Goal: Information Seeking & Learning: Find specific fact

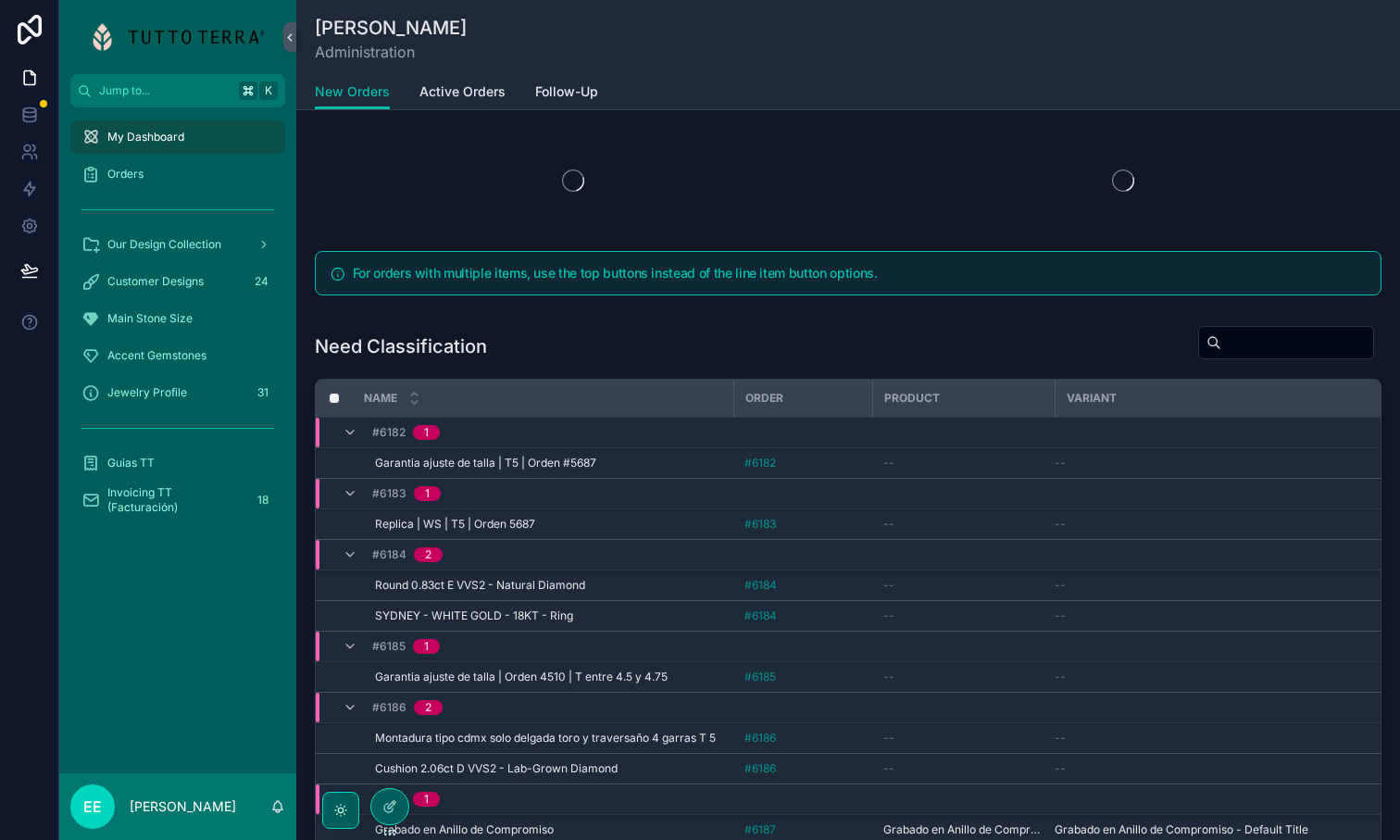
click at [191, 243] on span "Our Design Collection" at bounding box center [164, 245] width 114 height 15
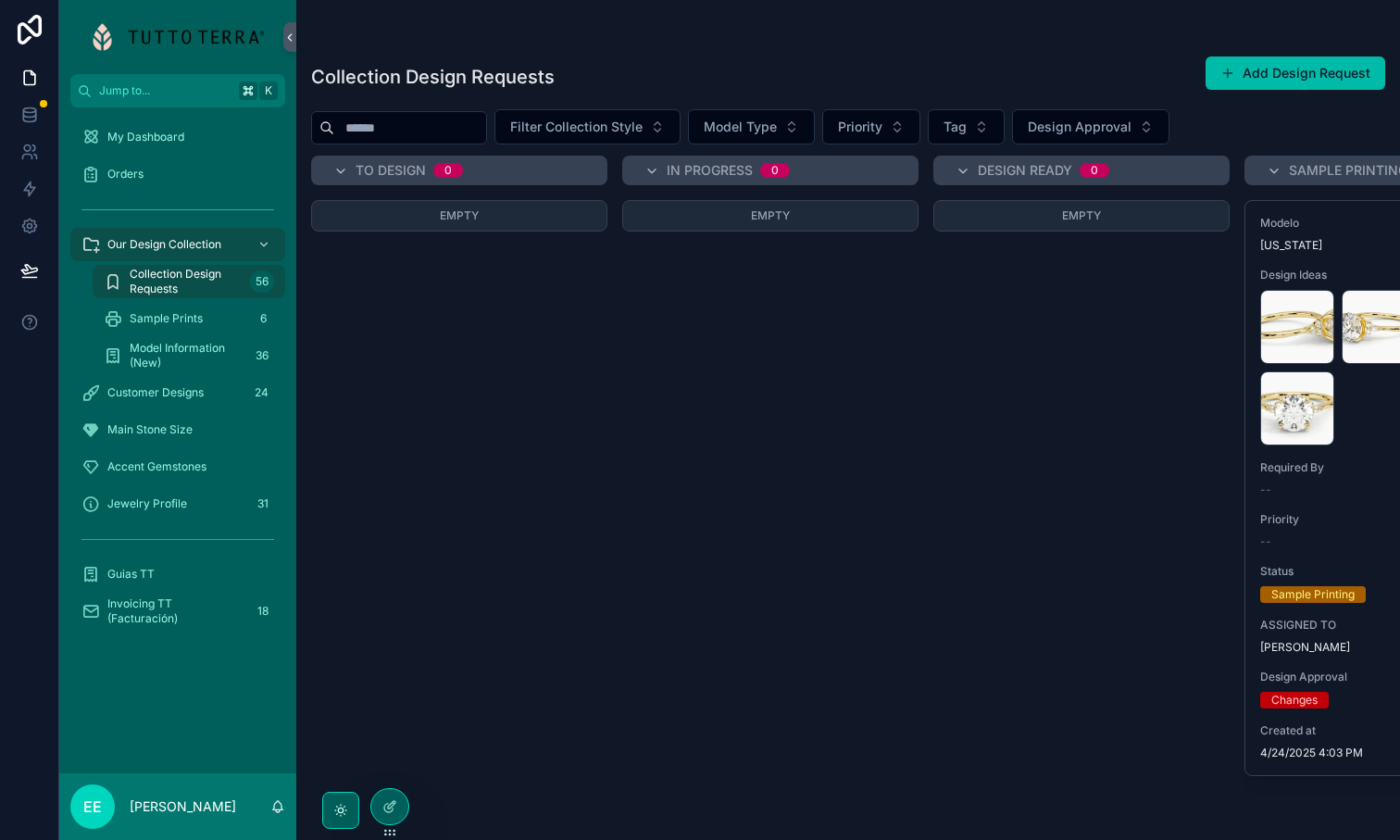
click at [167, 355] on span "Model Information (New)" at bounding box center [186, 356] width 113 height 30
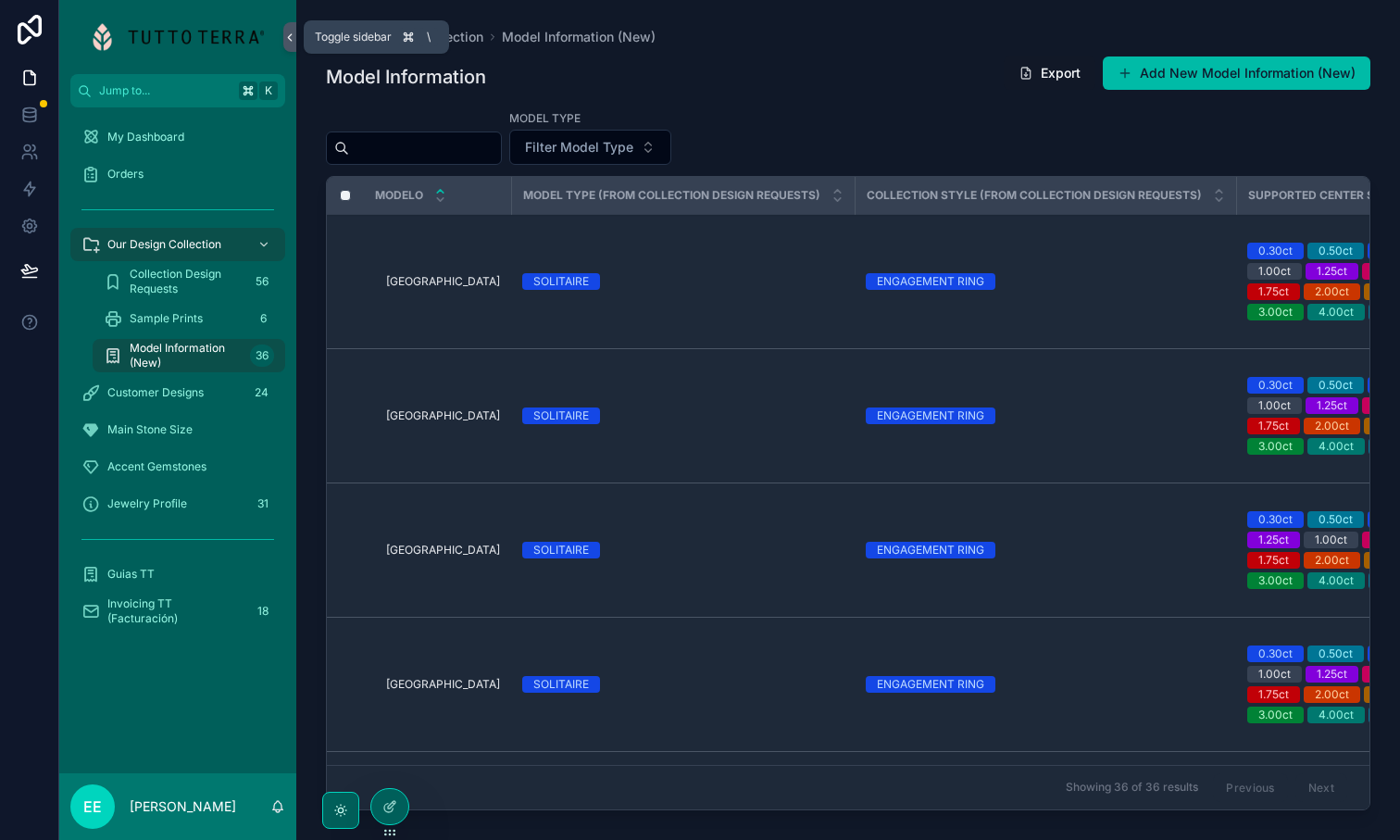
click at [289, 35] on icon "scrollable content" at bounding box center [290, 37] width 4 height 7
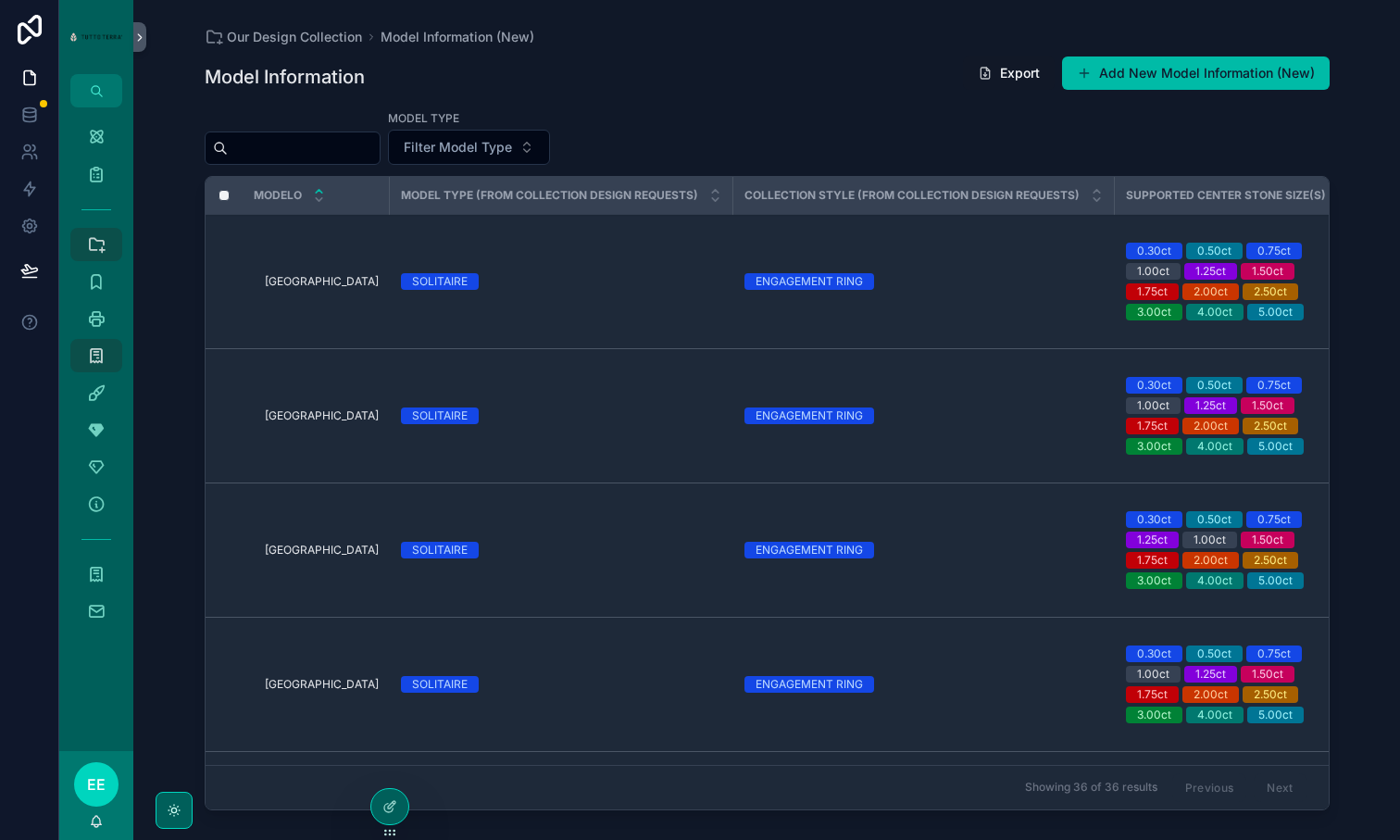
click at [777, 93] on div "Model Information Export Add New Model Information (New)" at bounding box center [767, 77] width 1126 height 43
click at [285, 157] on input "scrollable content" at bounding box center [303, 148] width 152 height 26
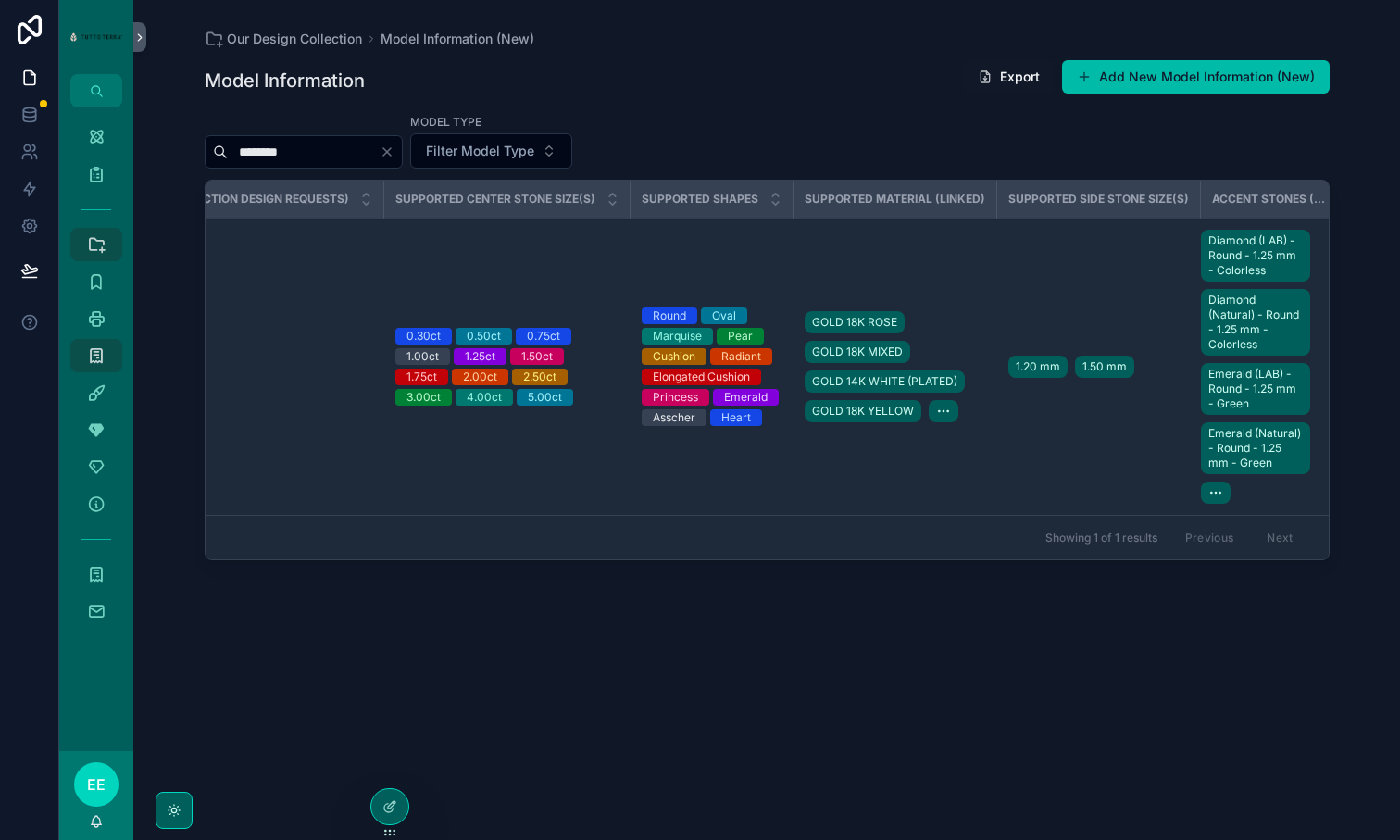
scroll to position [0, 728]
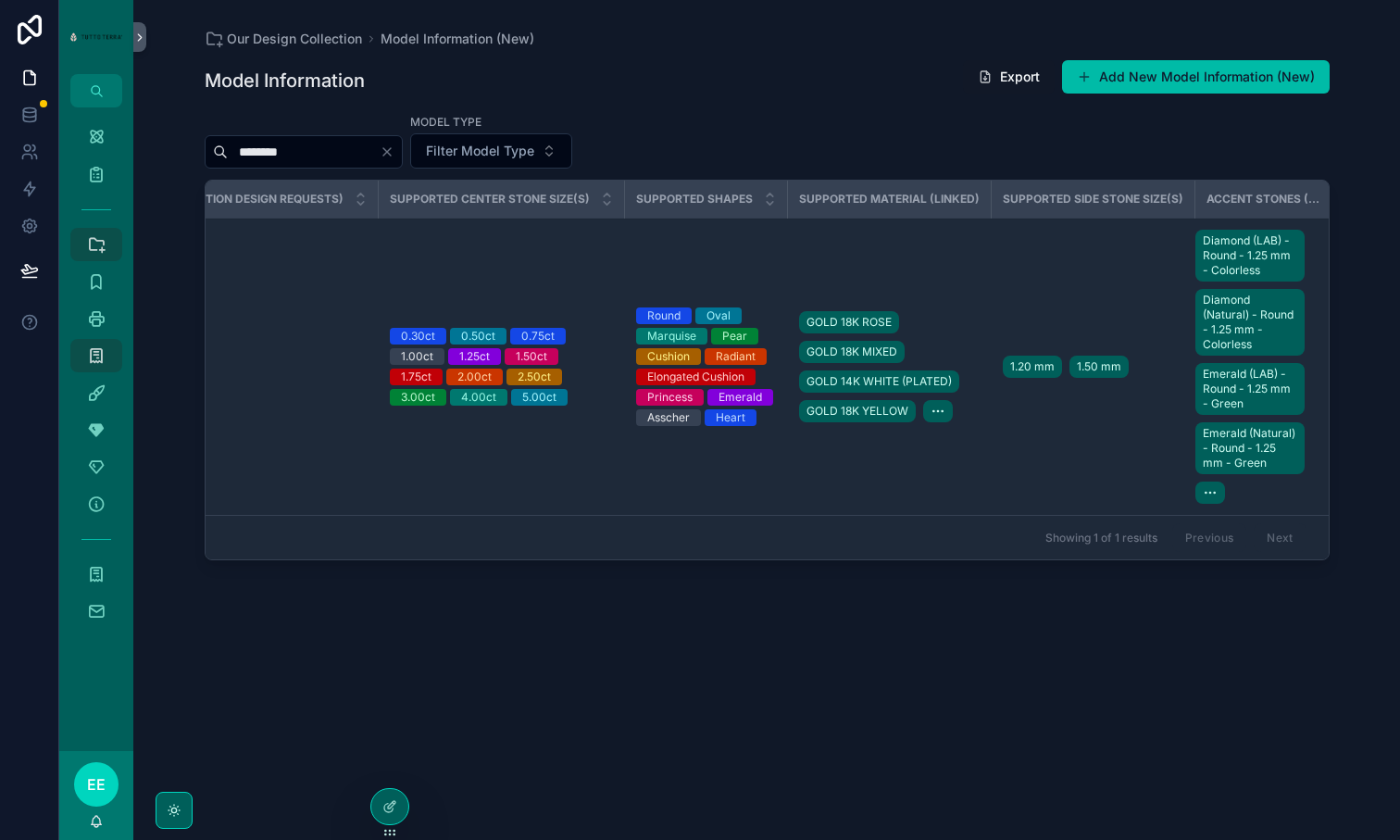
click at [1005, 428] on td "1.20 mm 1.50 mm" at bounding box center [1094, 367] width 203 height 298
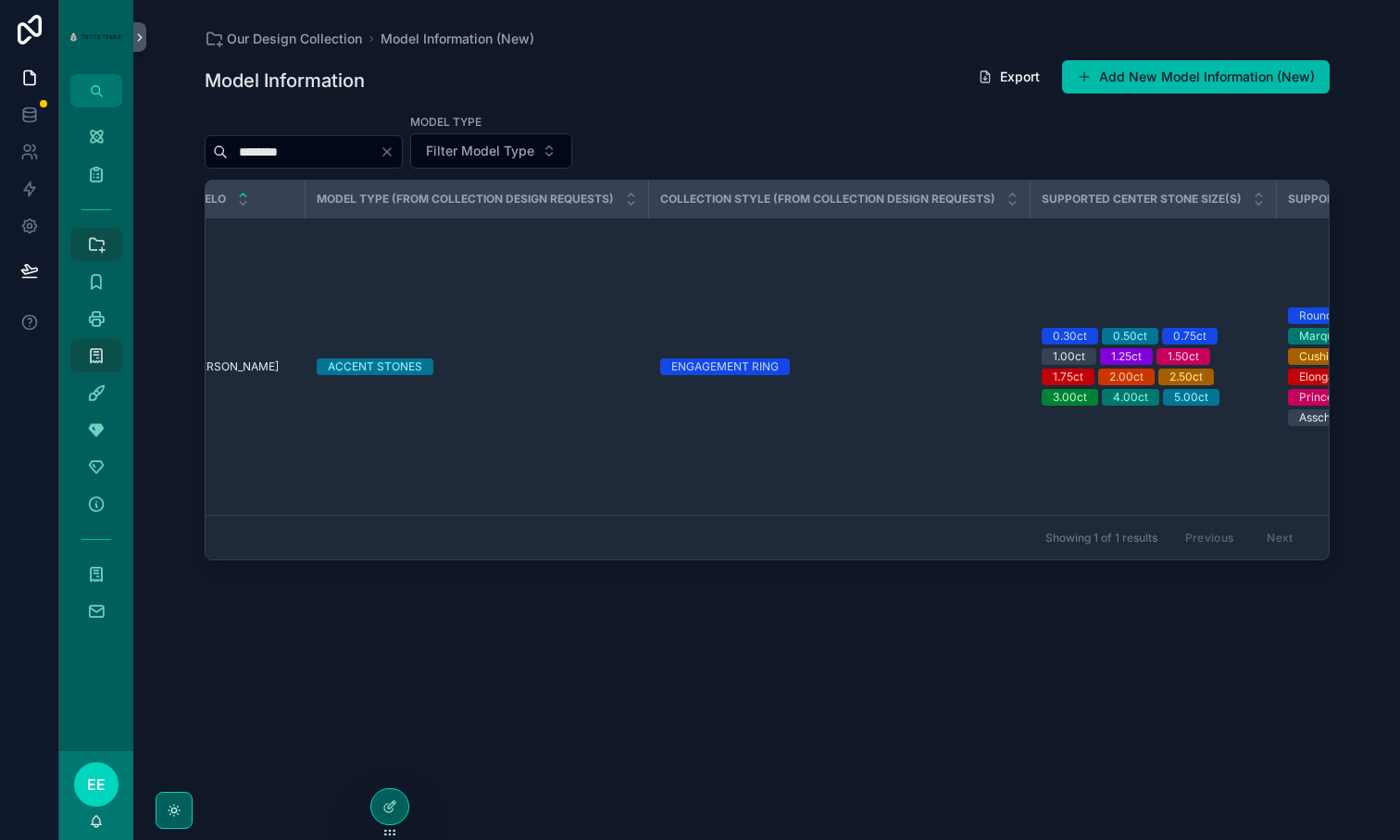
scroll to position [0, 0]
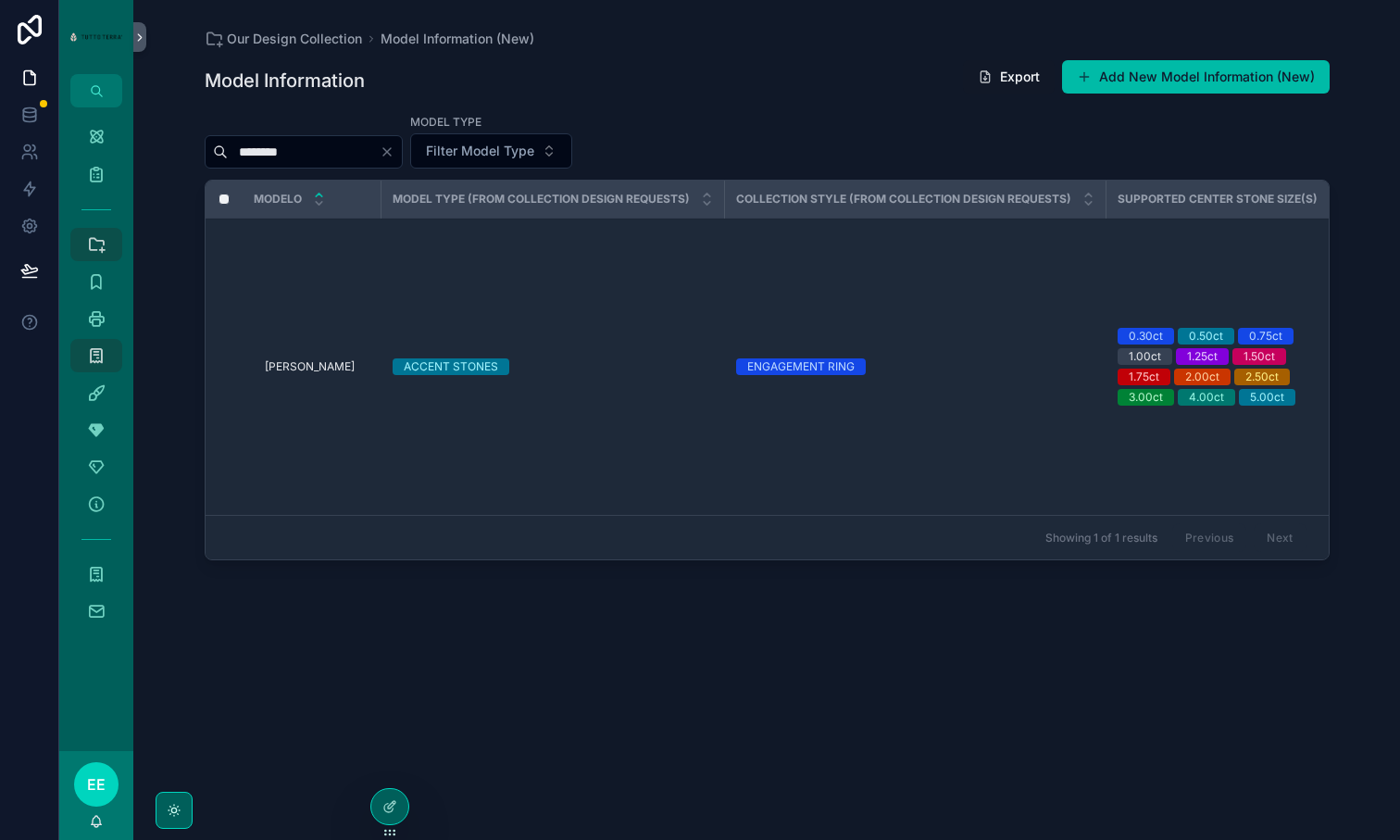
click at [301, 372] on span "HAMILTON" at bounding box center [310, 367] width 90 height 15
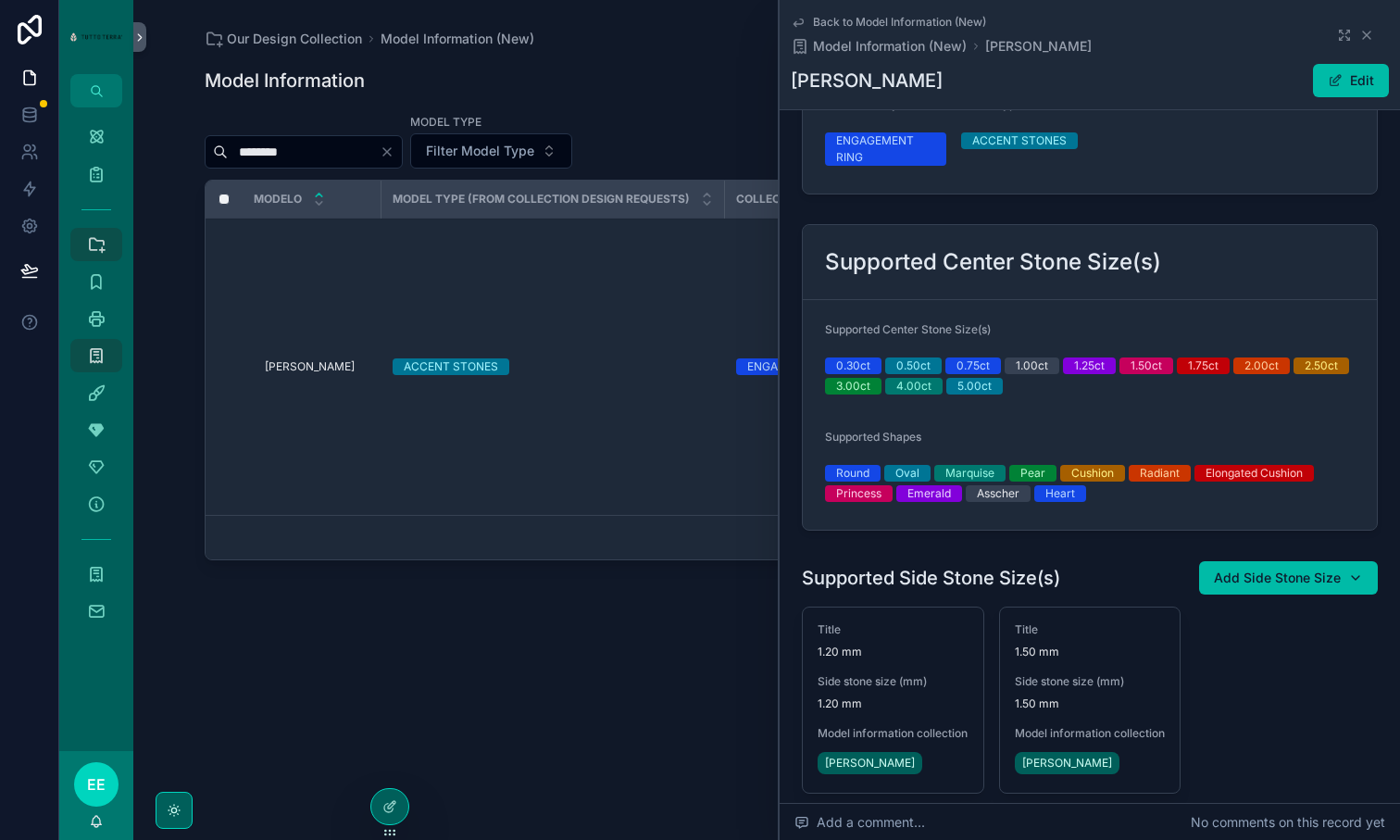
scroll to position [174, 0]
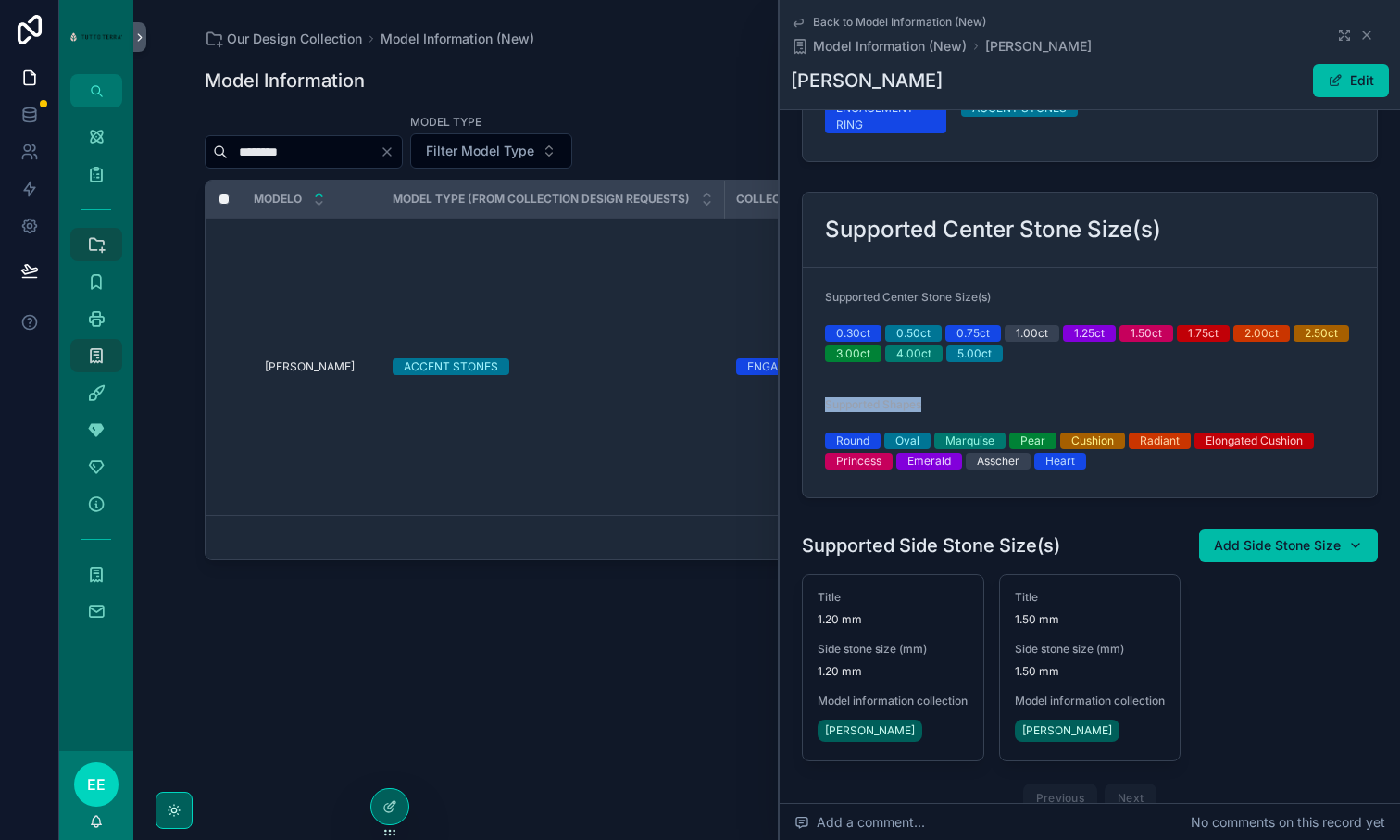
drag, startPoint x: 828, startPoint y: 400, endPoint x: 969, endPoint y: 400, distance: 141.0
click at [969, 400] on div "Supported Shapes" at bounding box center [1090, 409] width 530 height 22
click at [968, 400] on div "Supported Shapes" at bounding box center [1090, 409] width 530 height 22
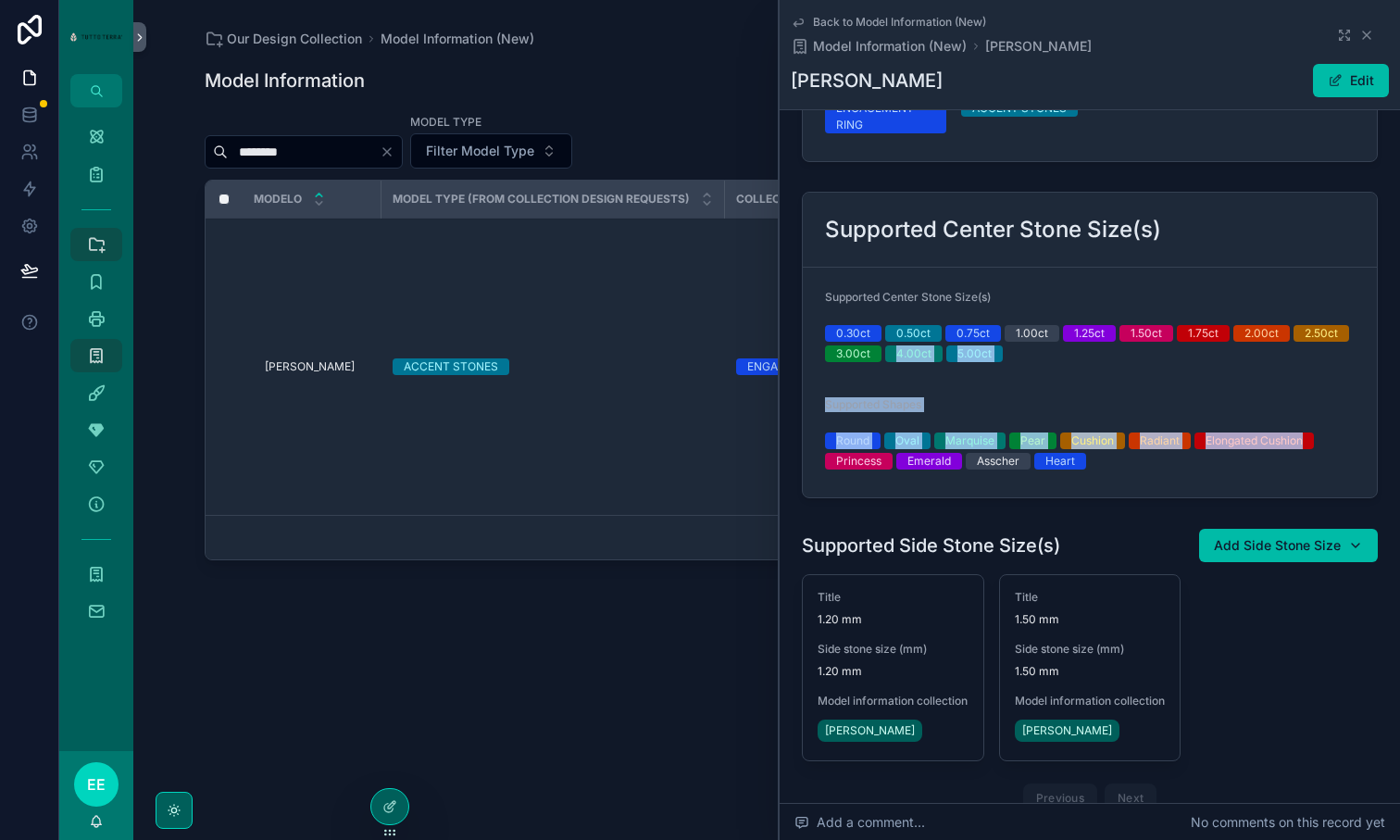
drag, startPoint x: 805, startPoint y: 379, endPoint x: 1267, endPoint y: 455, distance: 468.2
click at [1267, 455] on form "Supported Center Stone Size(s) 0.30ct 0.50ct 0.75ct 1.00ct 1.25ct 1.50ct 1.75ct…" at bounding box center [1089, 383] width 574 height 230
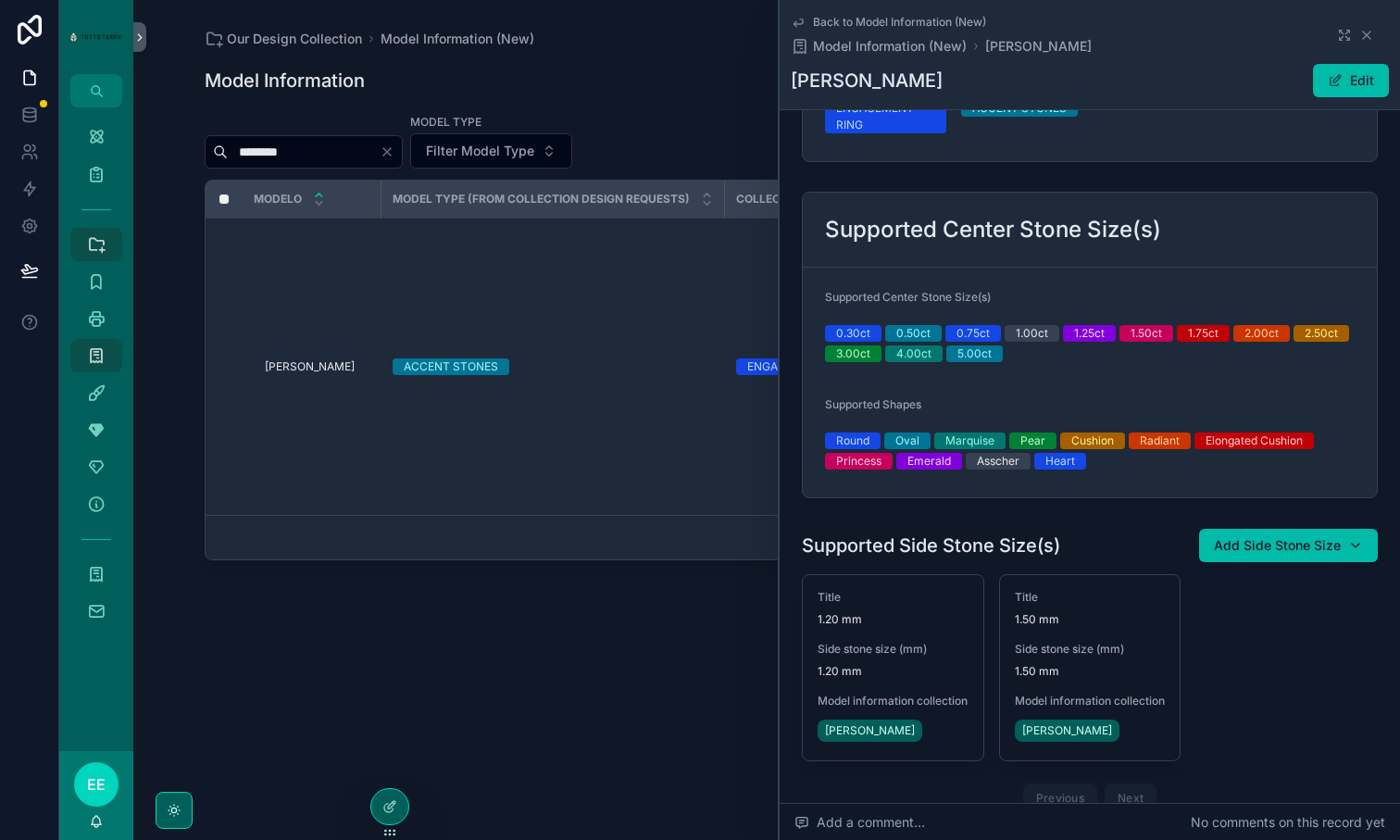
click at [943, 409] on div "Supported Shapes" at bounding box center [1090, 409] width 530 height 22
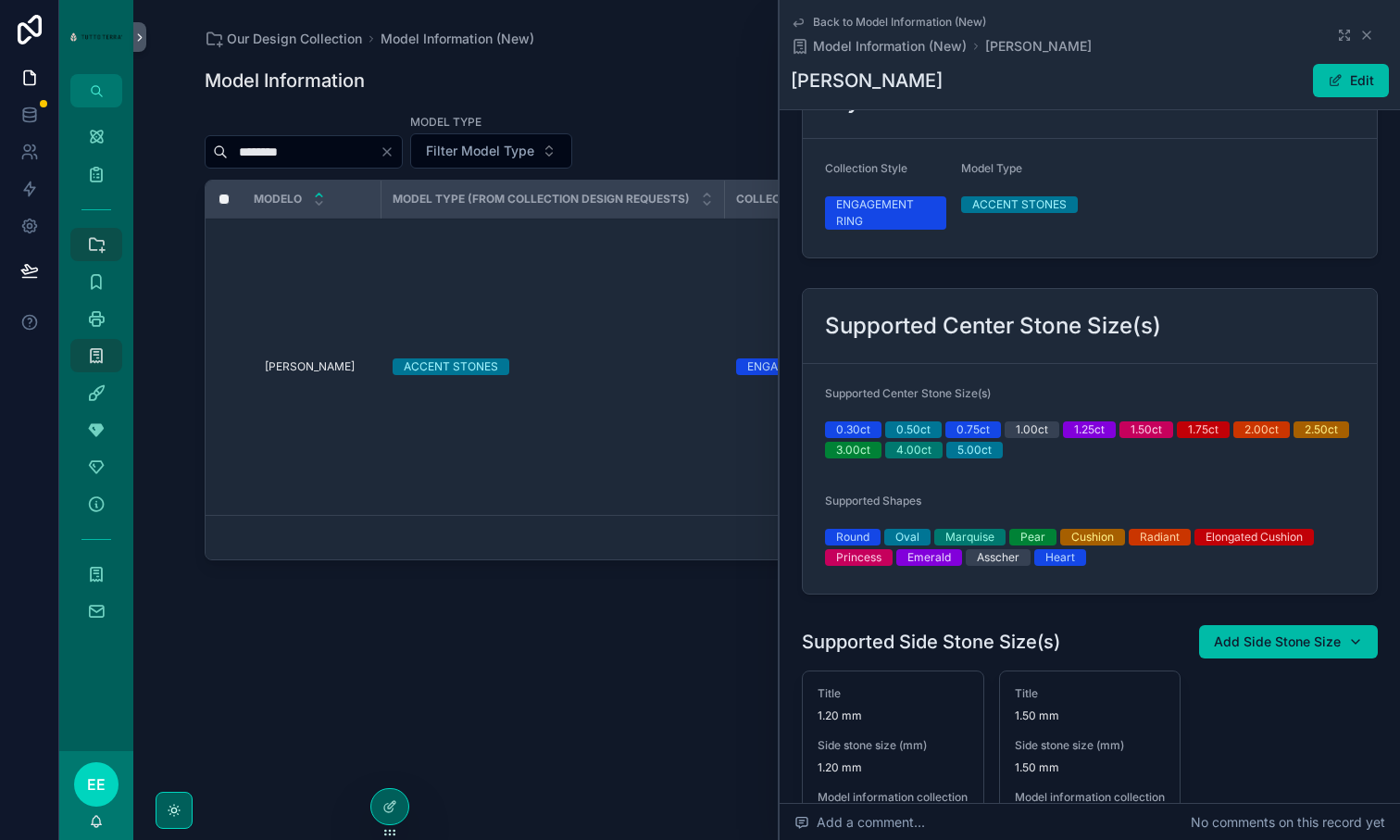
scroll to position [0, 0]
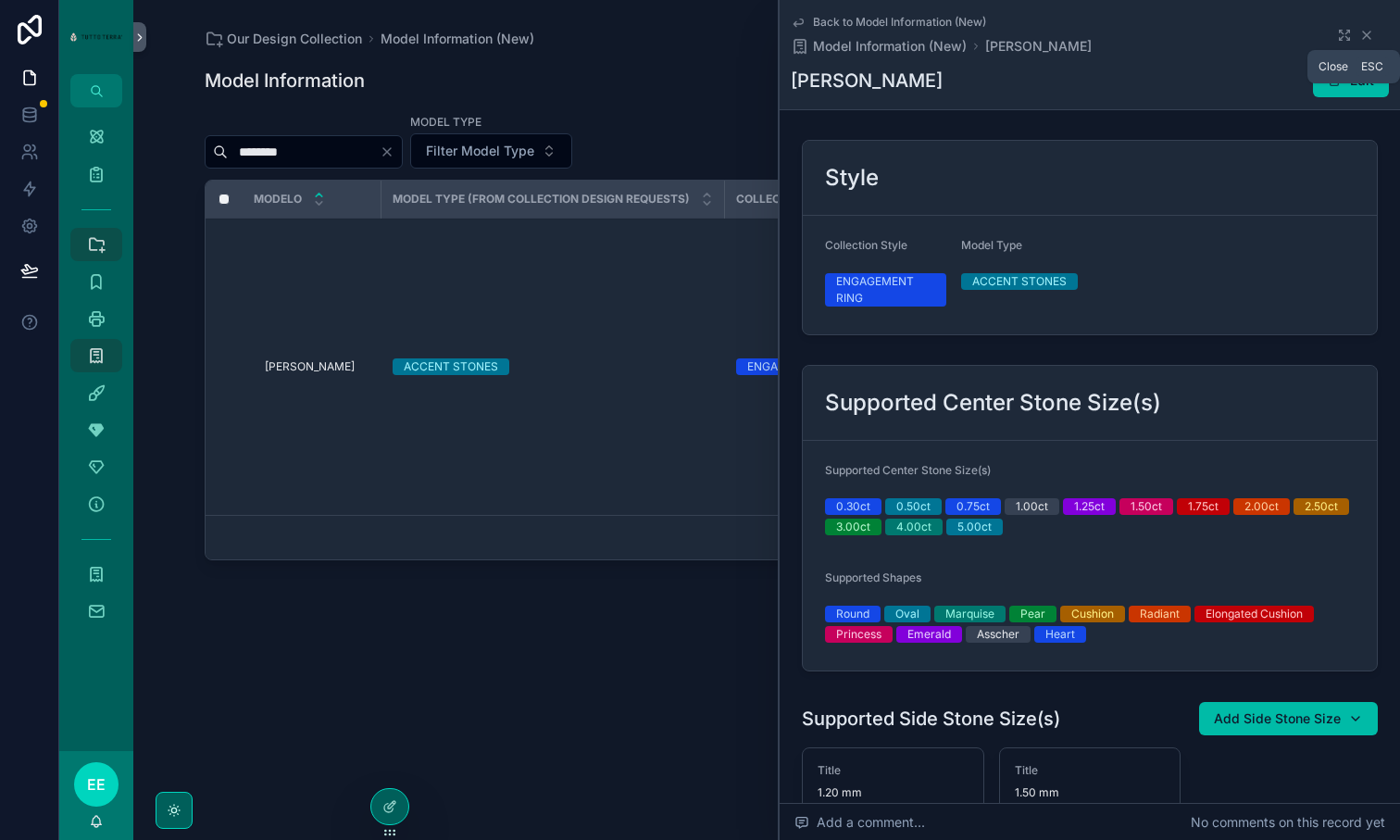
click at [1368, 33] on icon "scrollable content" at bounding box center [1367, 35] width 15 height 15
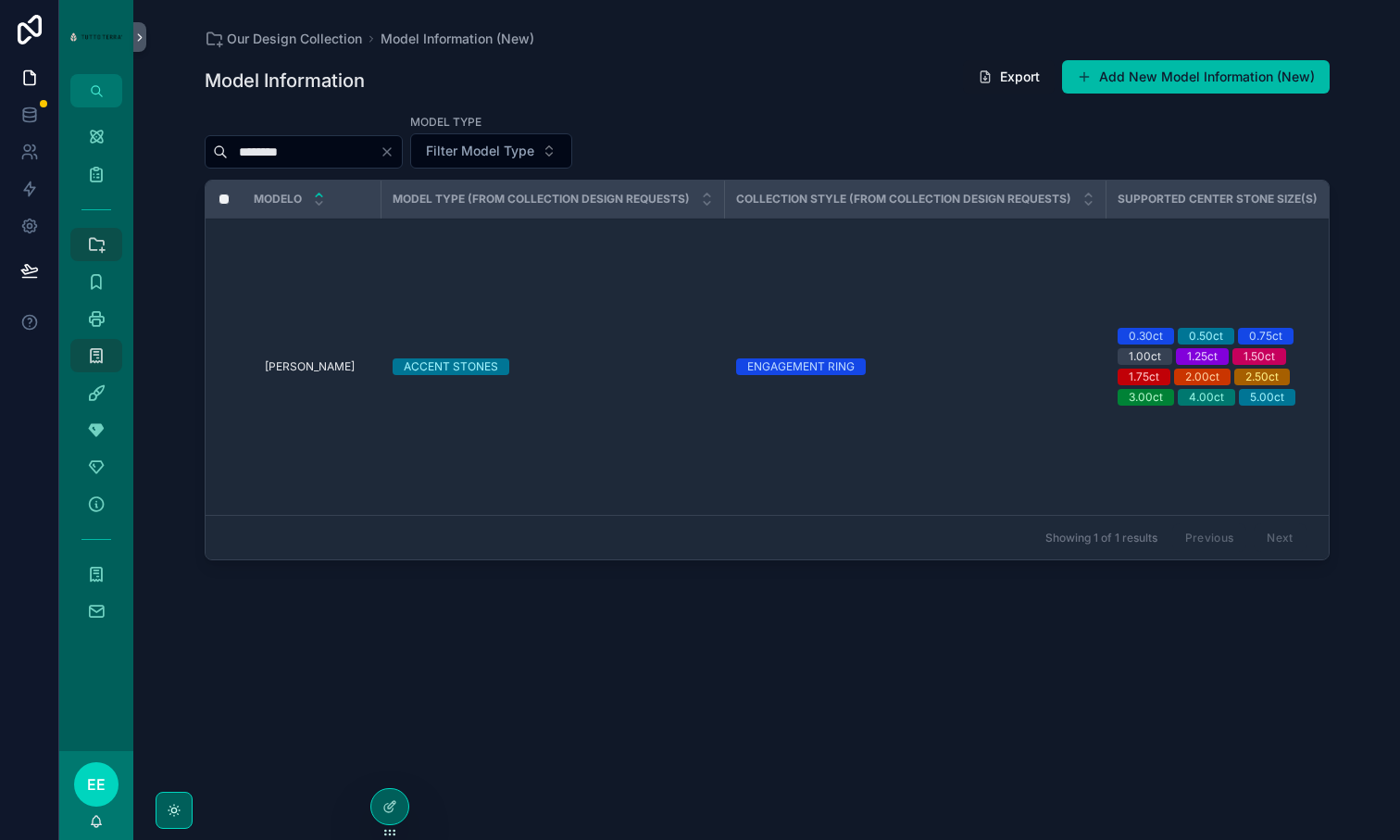
click at [303, 157] on input "********" at bounding box center [303, 152] width 152 height 26
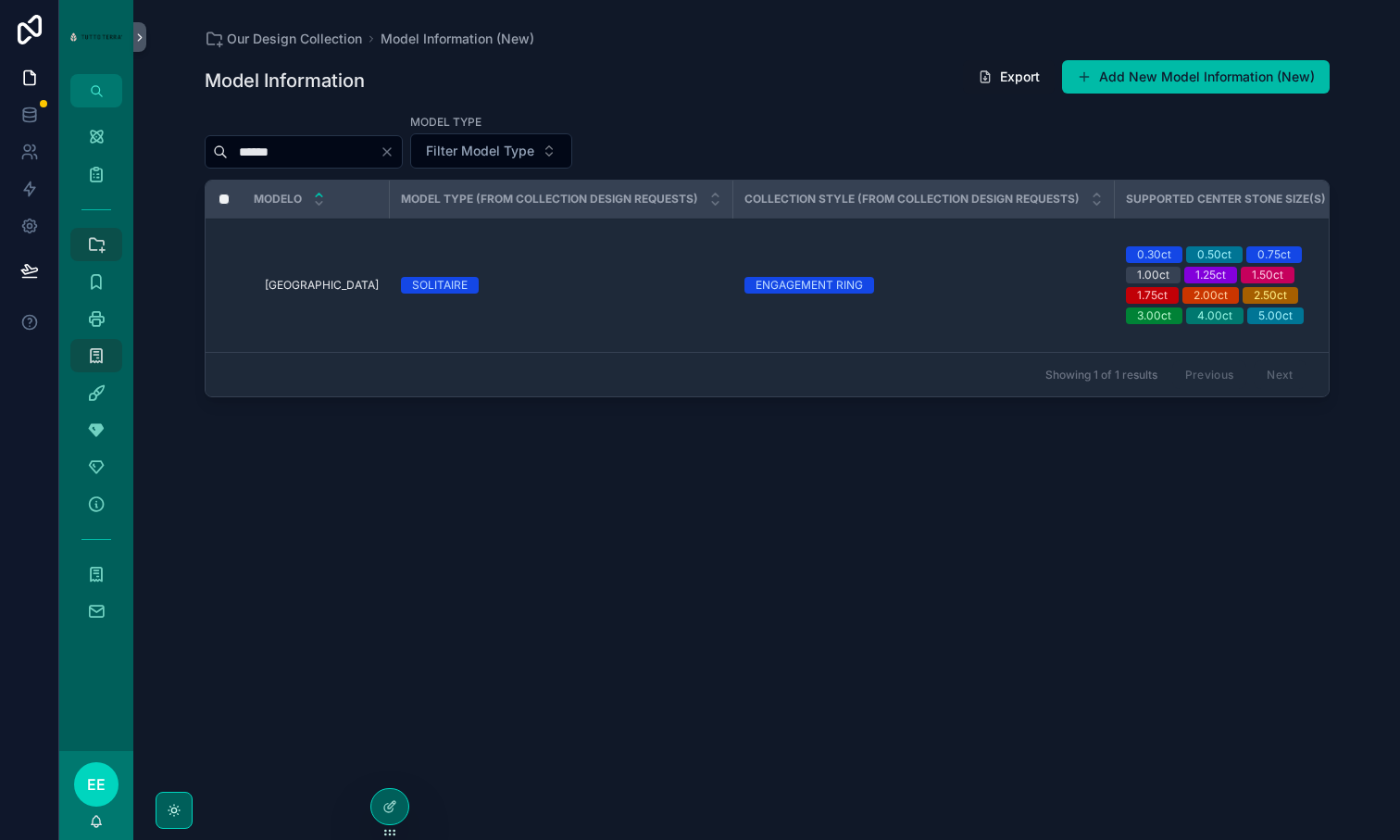
type input "******"
click at [317, 286] on div "ATHENS ATHENS" at bounding box center [322, 286] width 114 height 15
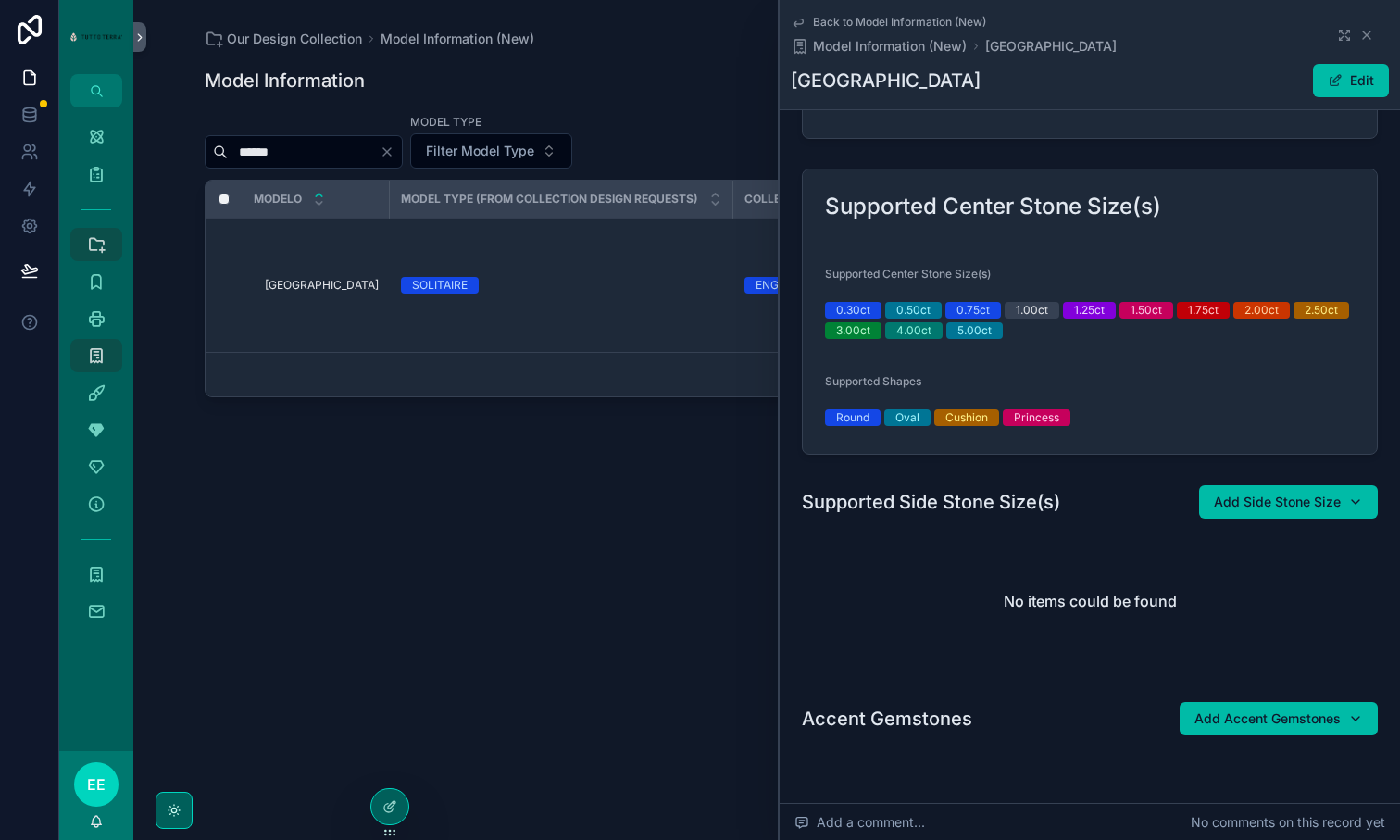
scroll to position [200, 0]
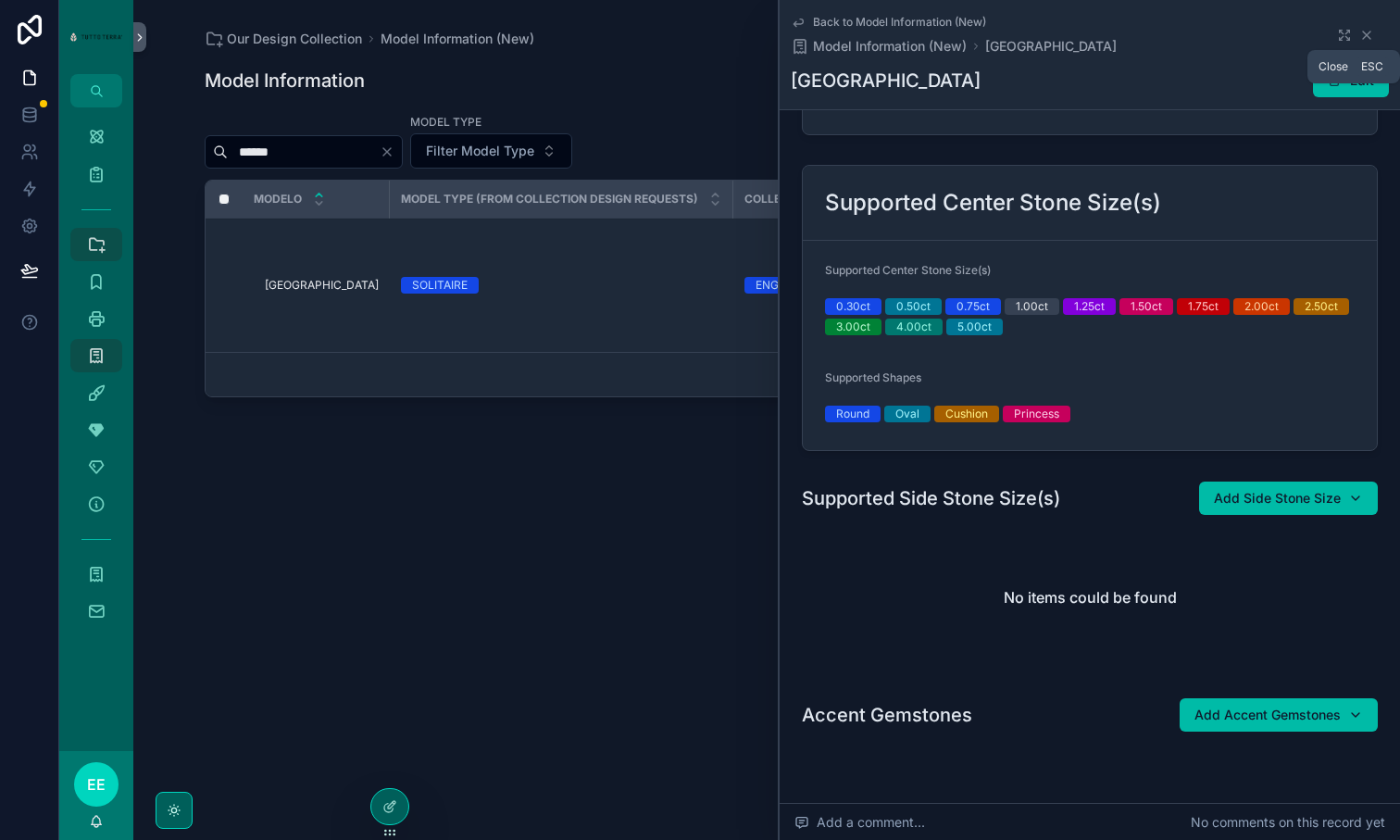
click at [1365, 35] on icon "scrollable content" at bounding box center [1367, 35] width 15 height 15
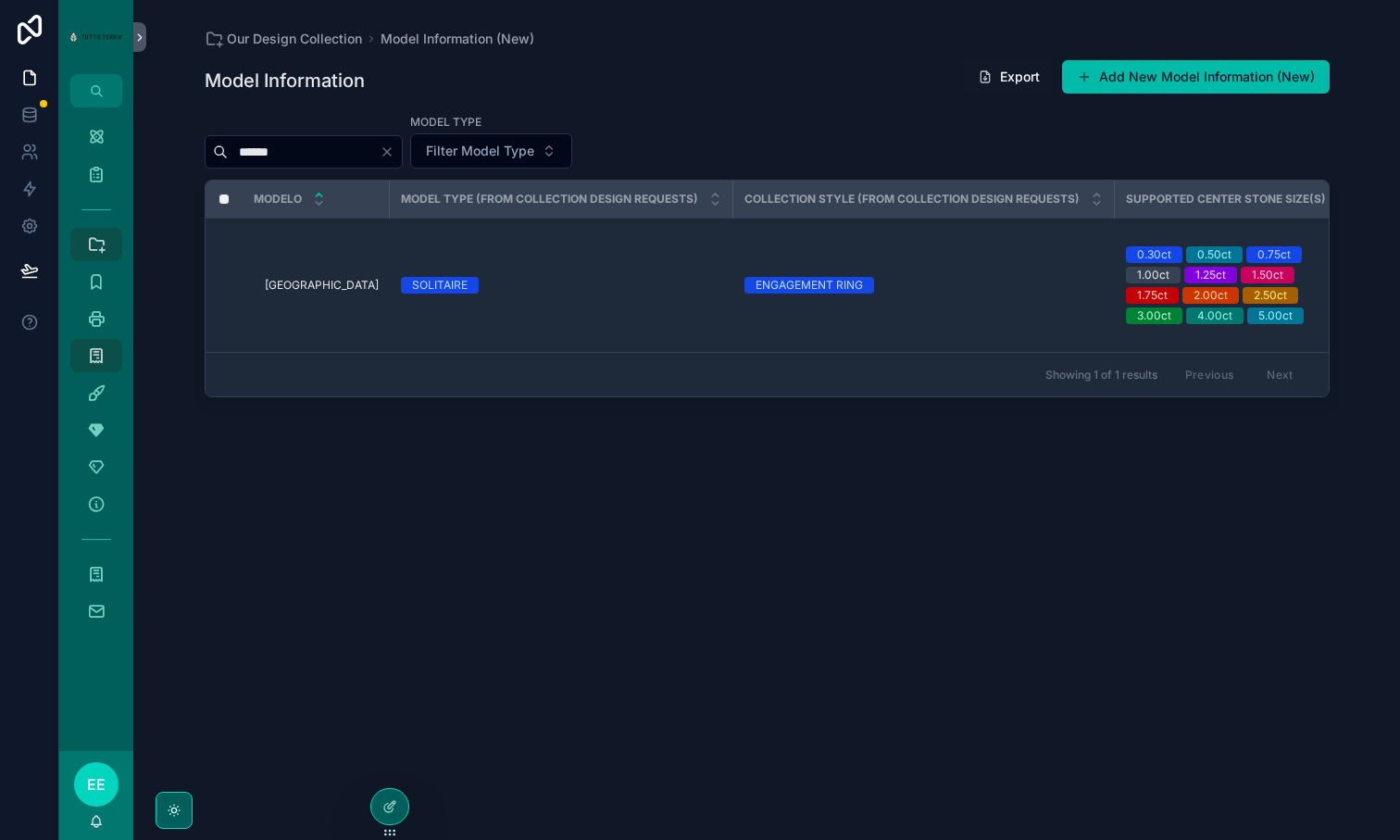
click at [300, 150] on input "******" at bounding box center [303, 152] width 152 height 26
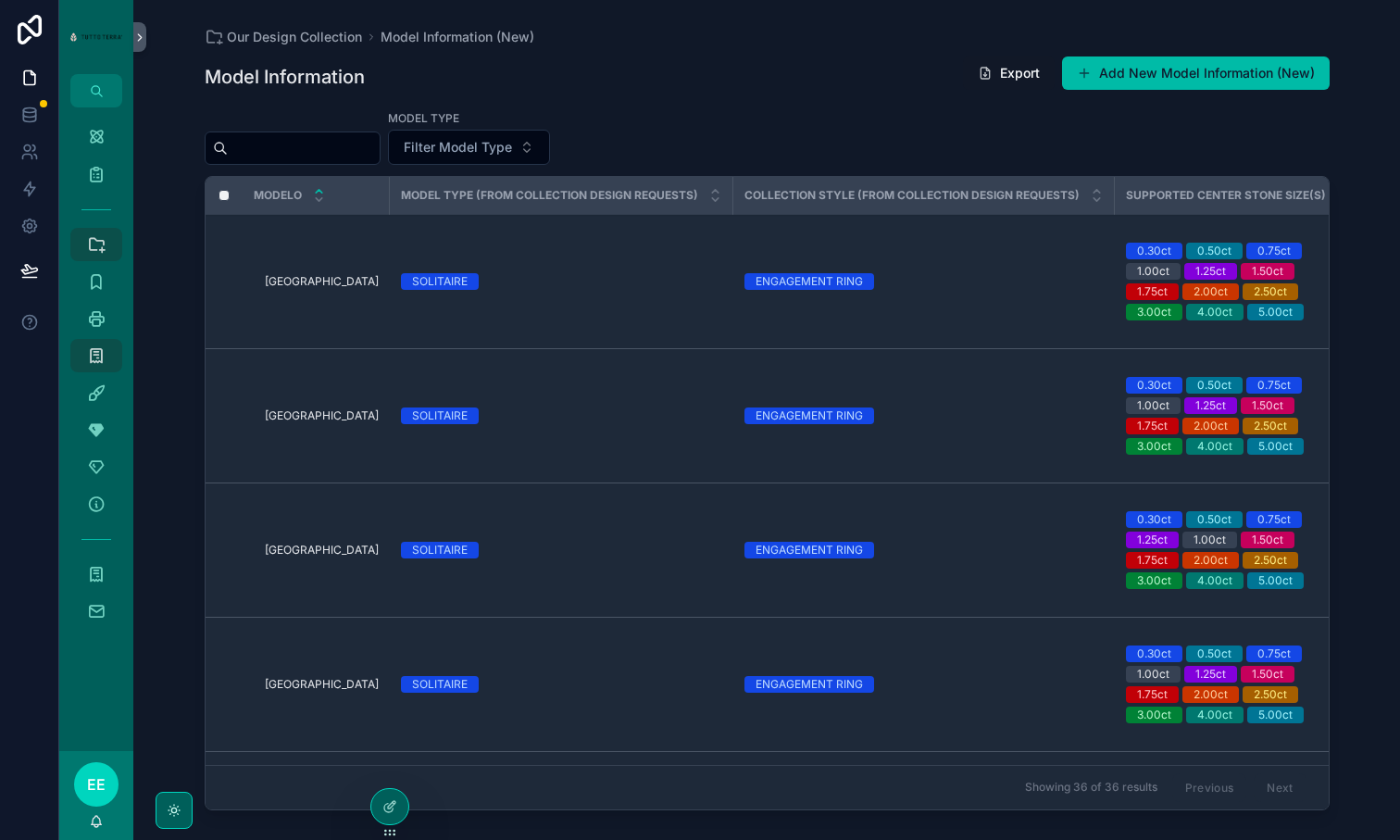
click at [789, 100] on div "Model Information Export Add New Model Information (New) Model Type Filter Mode…" at bounding box center [767, 431] width 1126 height 774
click at [141, 34] on icon "scrollable content" at bounding box center [140, 37] width 13 height 14
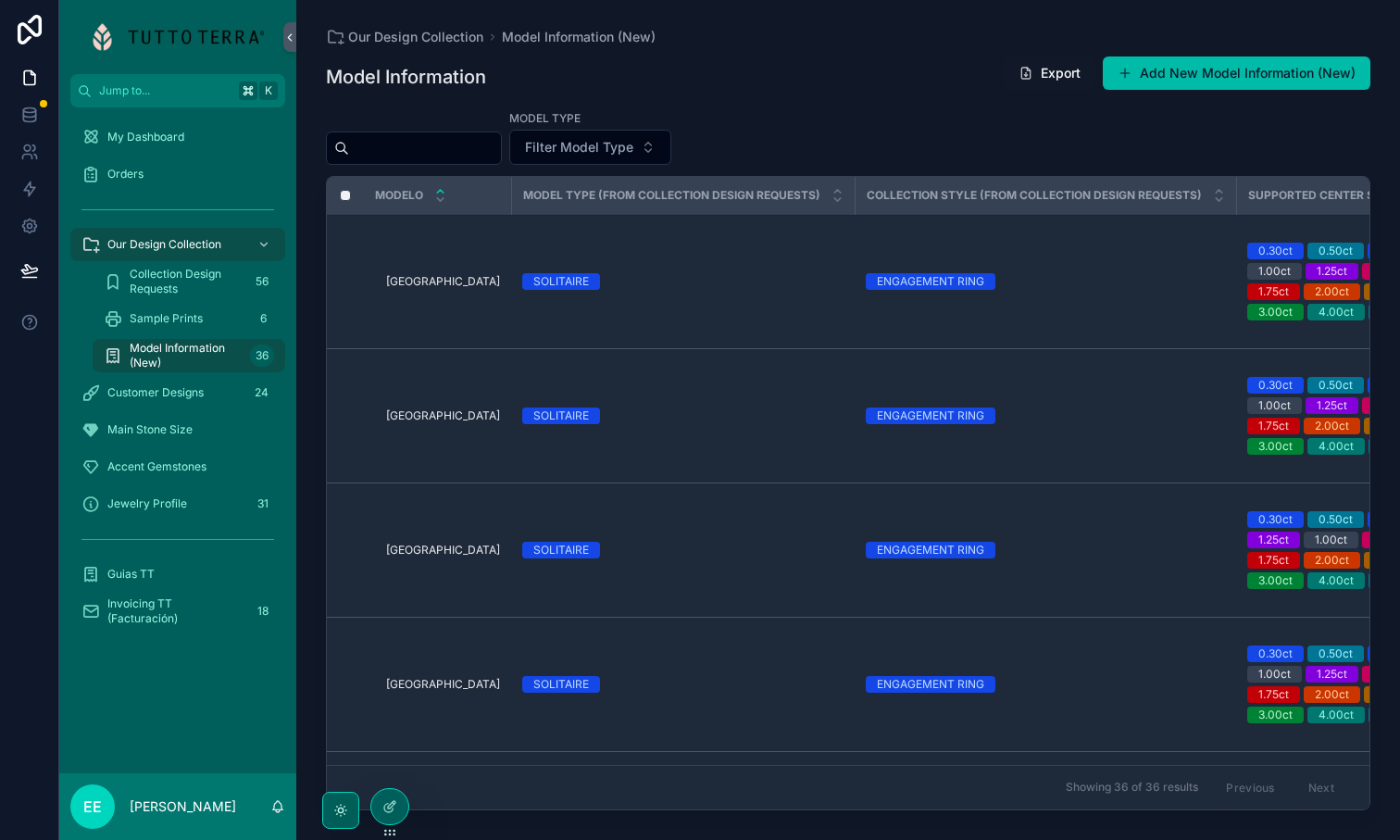
click at [152, 441] on div "Main Stone Size" at bounding box center [177, 430] width 192 height 30
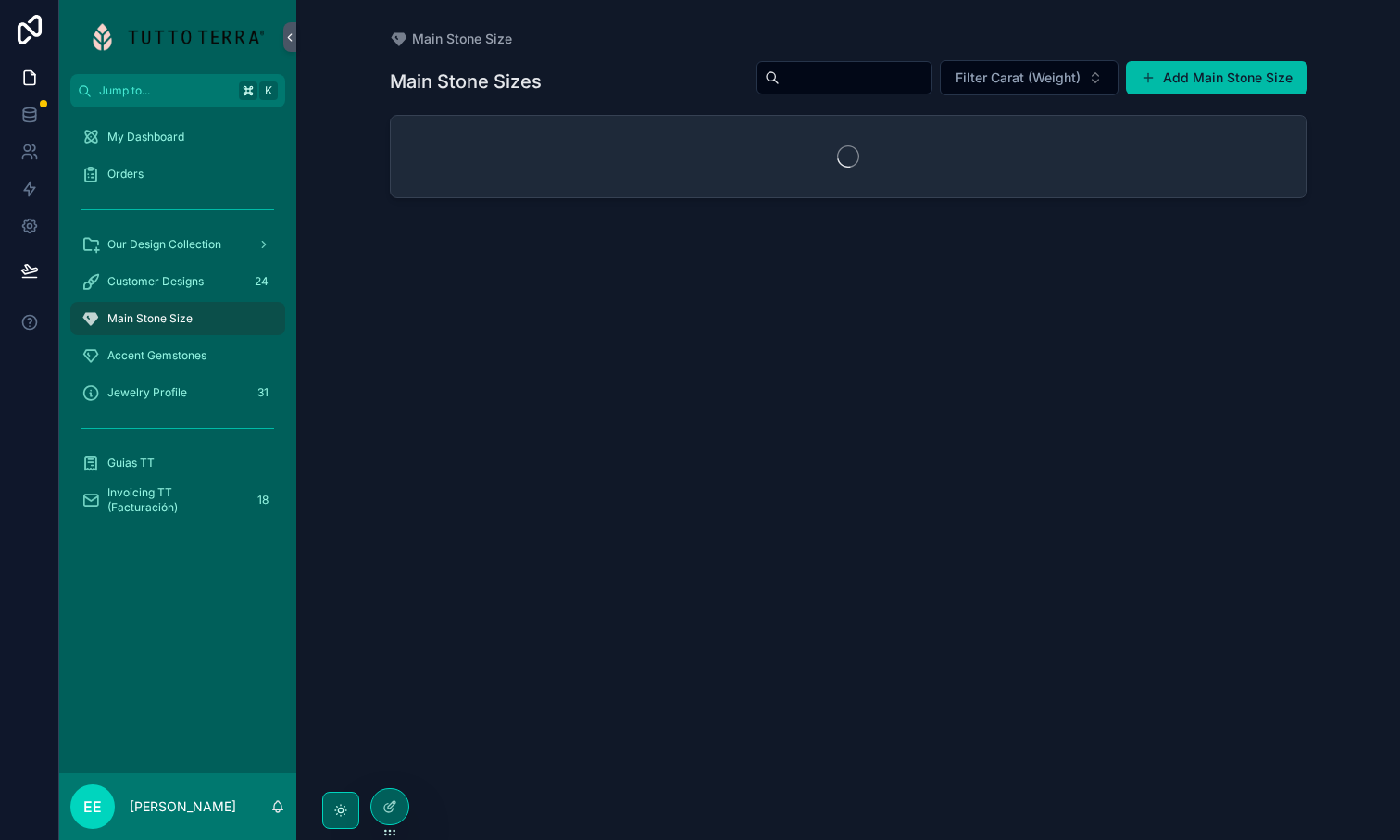
click at [339, 329] on div "Main Stone Size Main Stone Sizes Filter Carat (Weight) Add Main Stone Size" at bounding box center [848, 420] width 1104 height 840
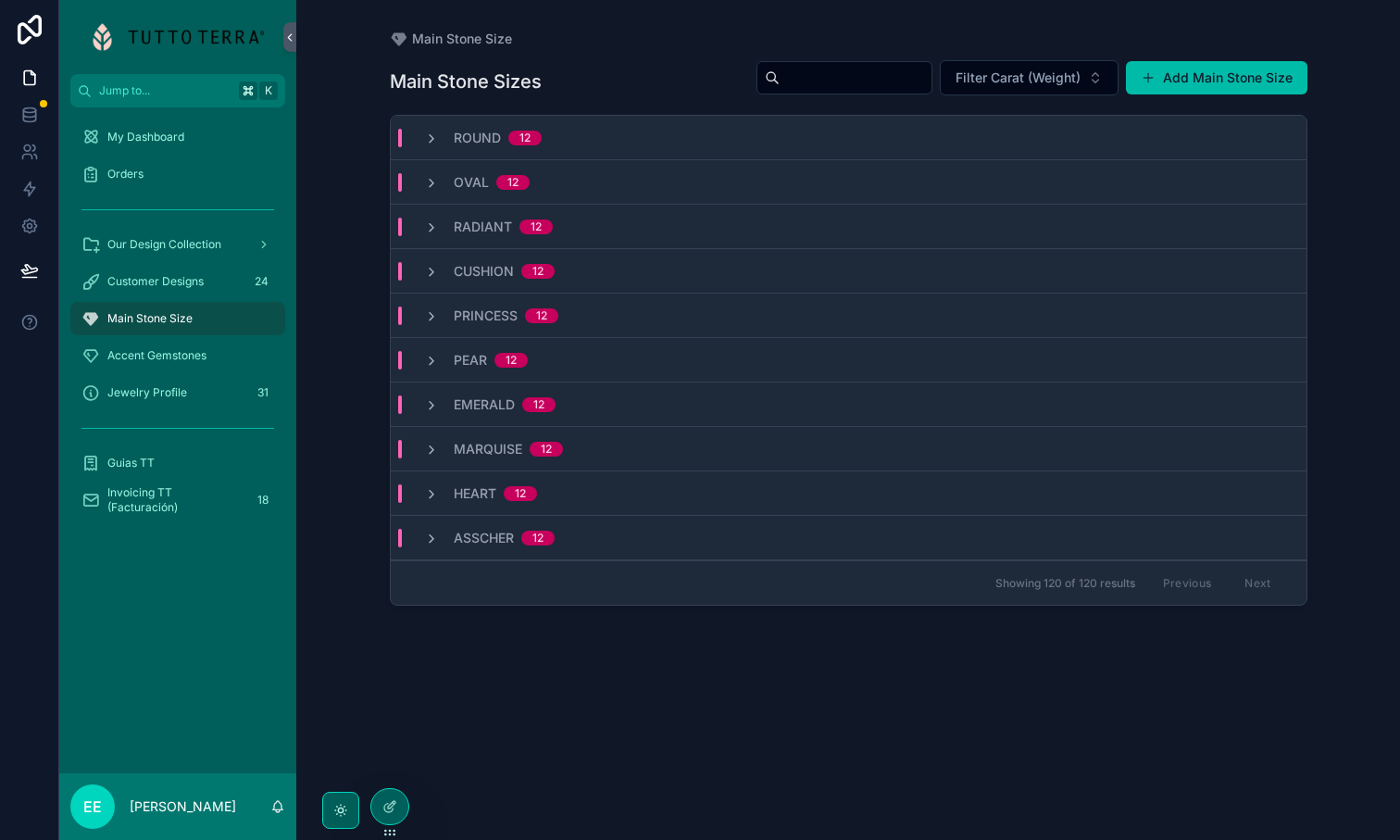
click at [431, 143] on icon "scrollable content" at bounding box center [431, 139] width 15 height 15
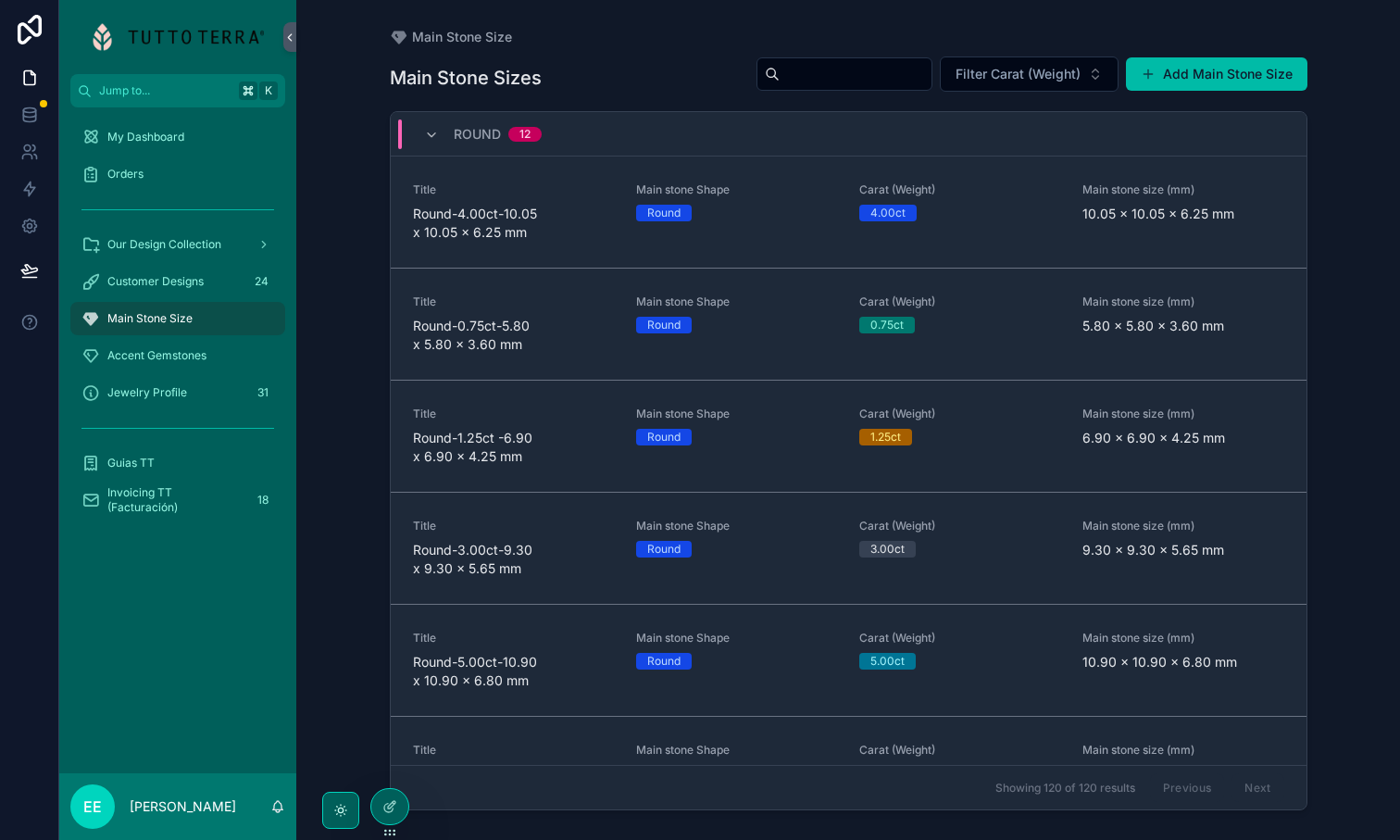
click at [431, 143] on div "Round 12" at bounding box center [483, 134] width 118 height 30
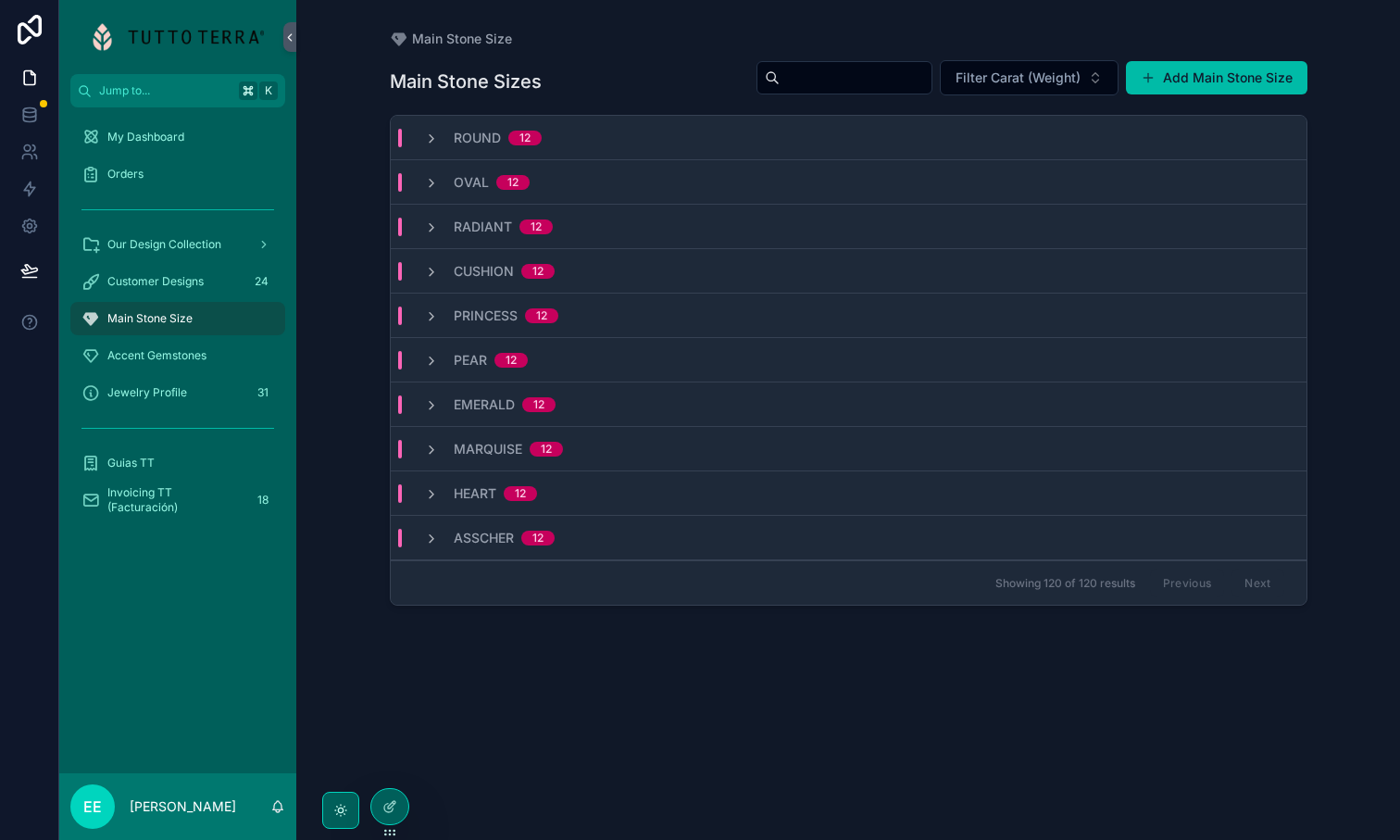
click at [428, 179] on icon "scrollable content" at bounding box center [431, 184] width 15 height 15
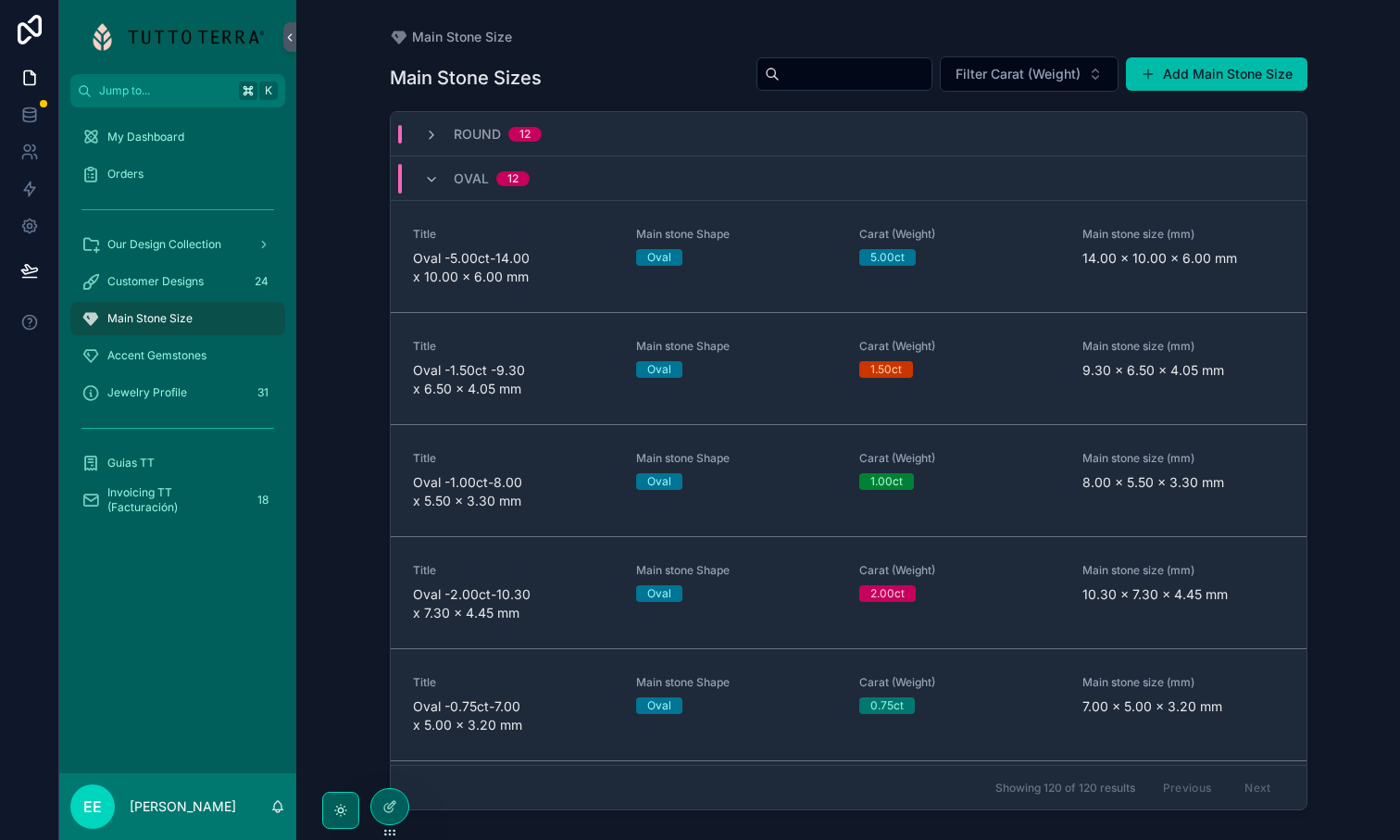
click at [428, 179] on icon "scrollable content" at bounding box center [431, 180] width 15 height 15
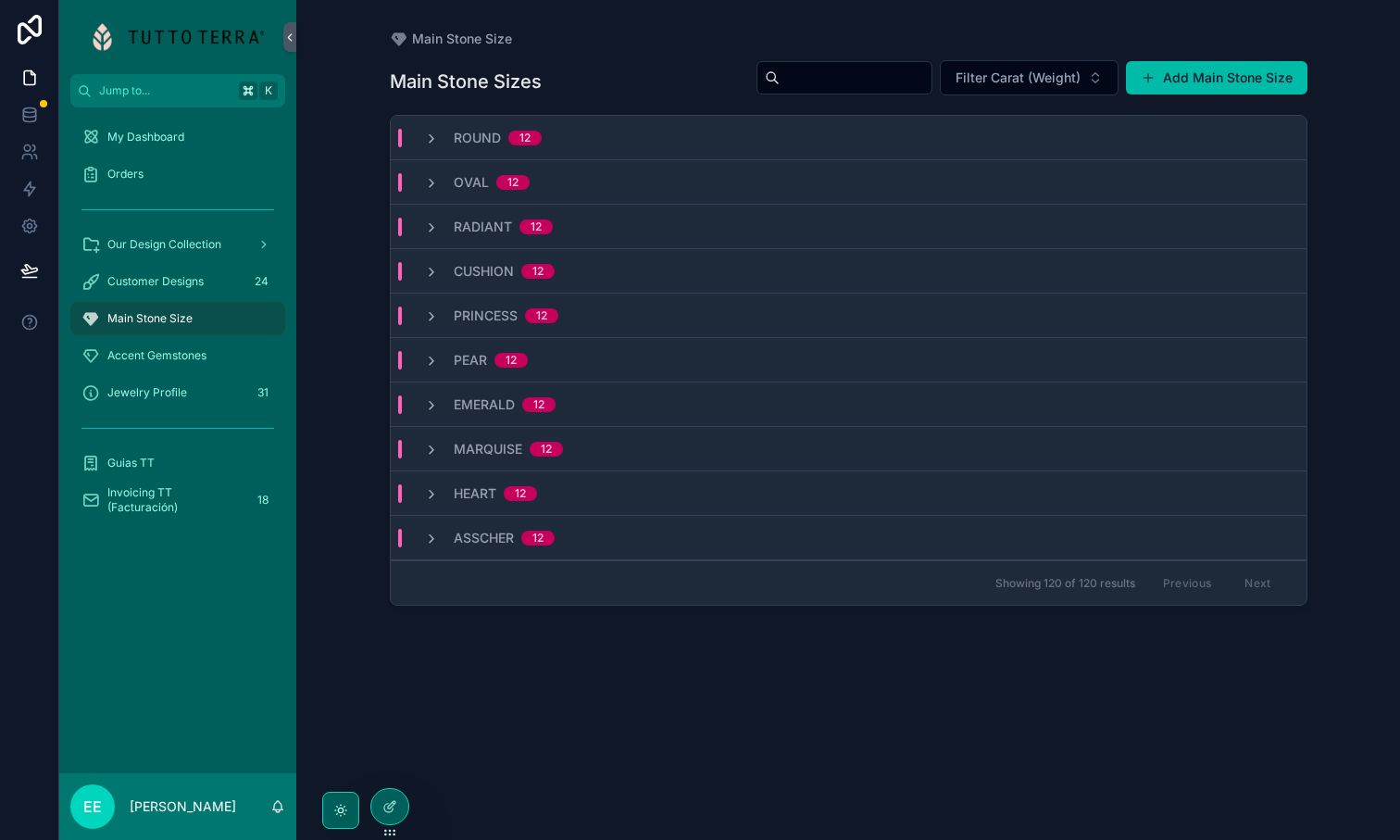
click at [427, 225] on icon "scrollable content" at bounding box center [431, 228] width 15 height 15
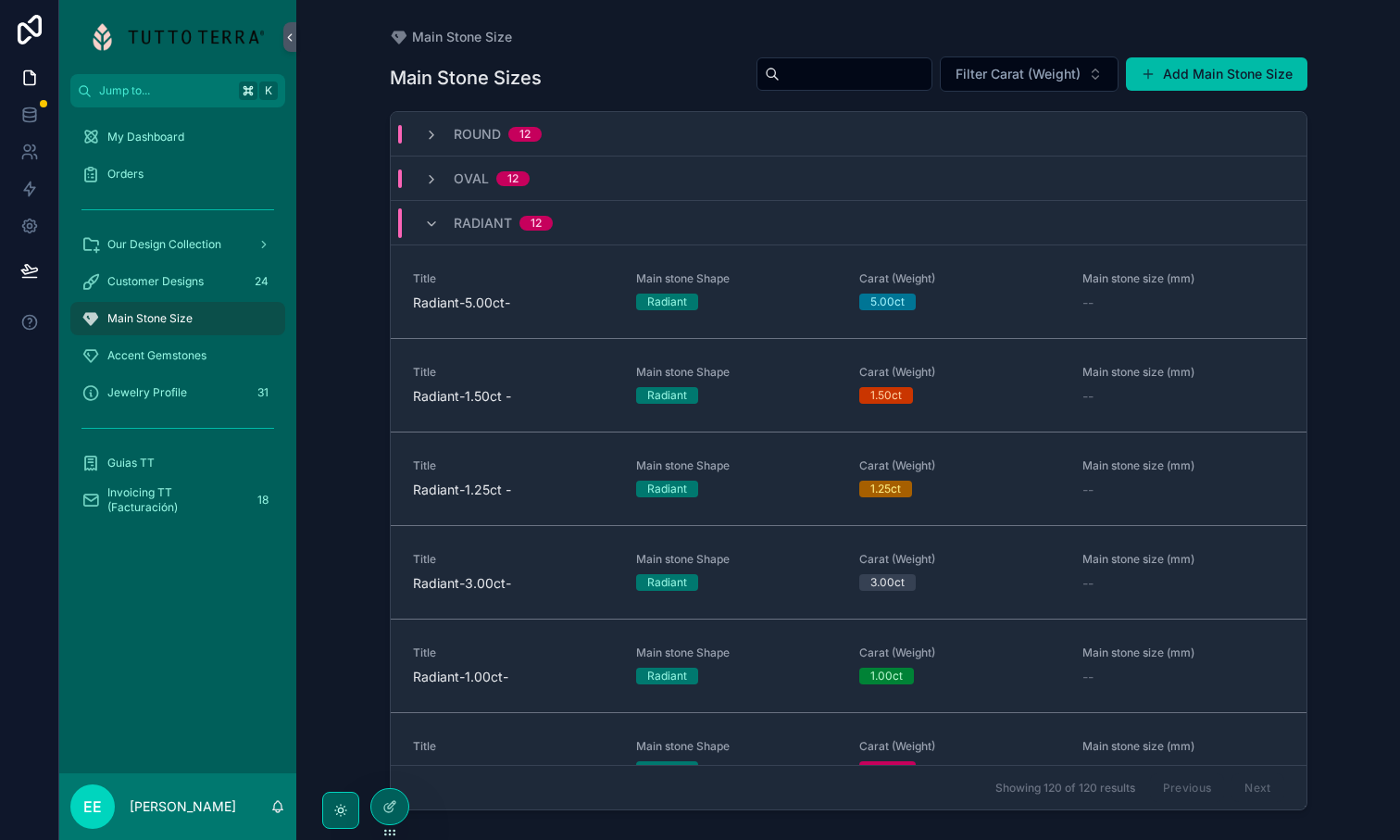
click at [427, 225] on icon "scrollable content" at bounding box center [431, 224] width 15 height 15
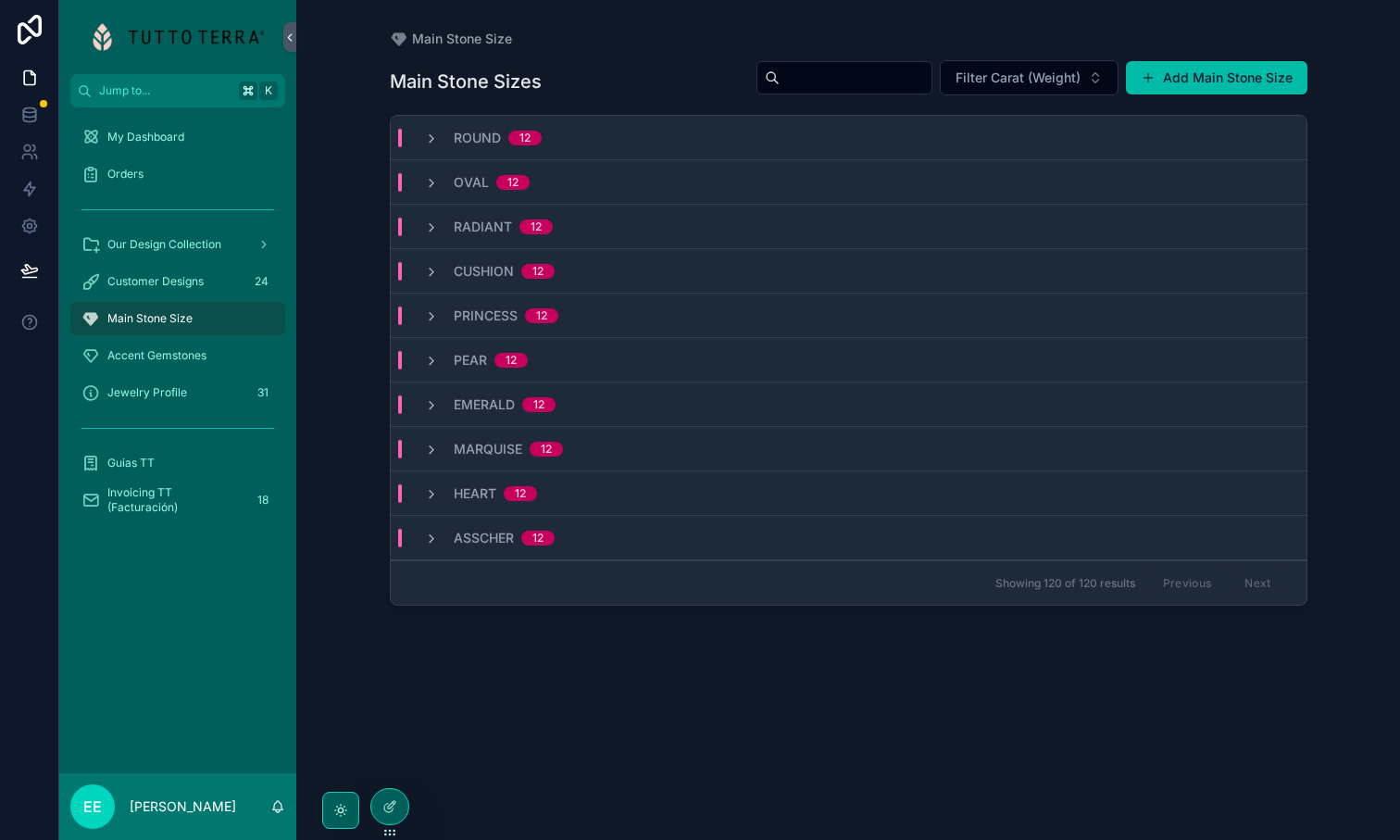
click at [430, 269] on icon "scrollable content" at bounding box center [431, 273] width 15 height 15
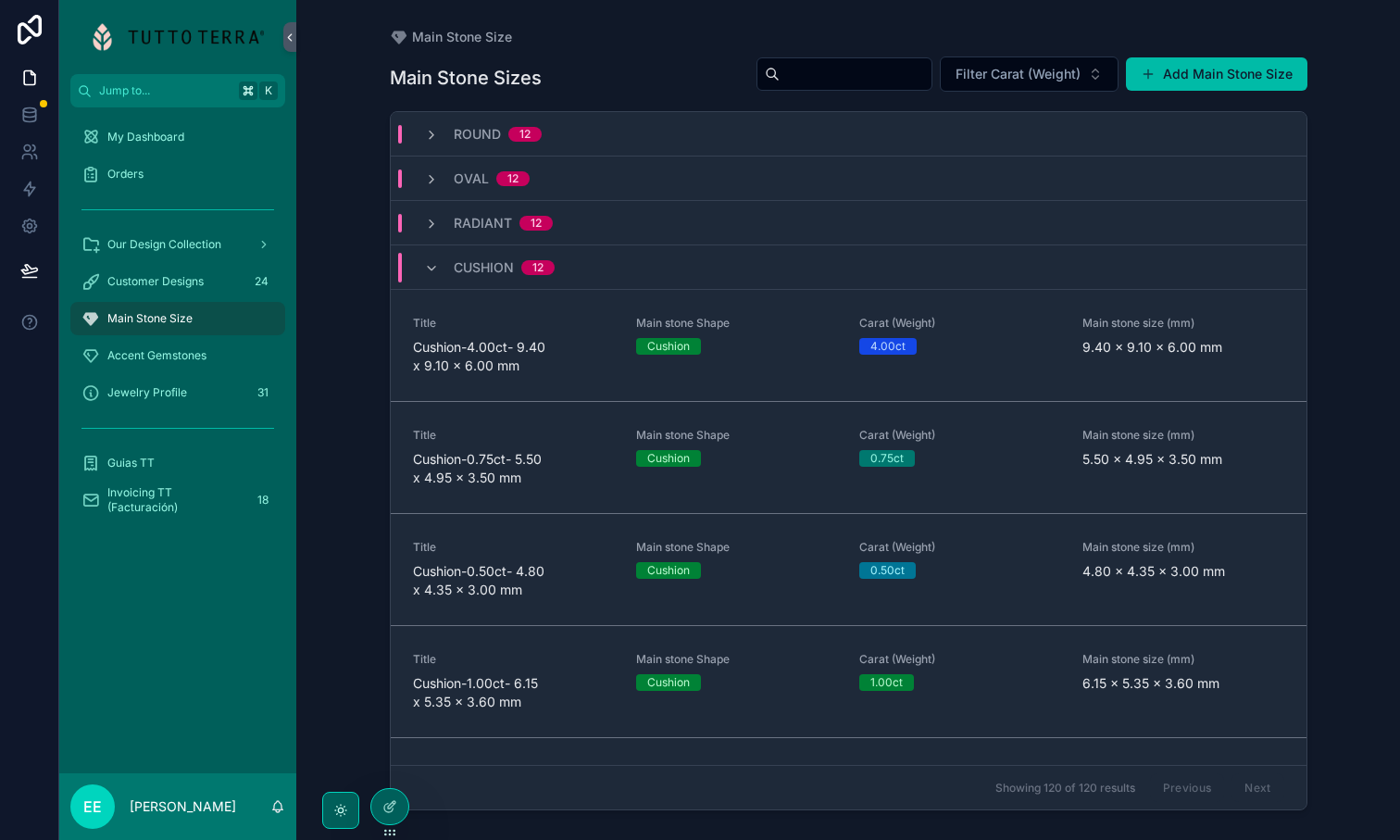
click at [430, 269] on icon "scrollable content" at bounding box center [431, 269] width 15 height 15
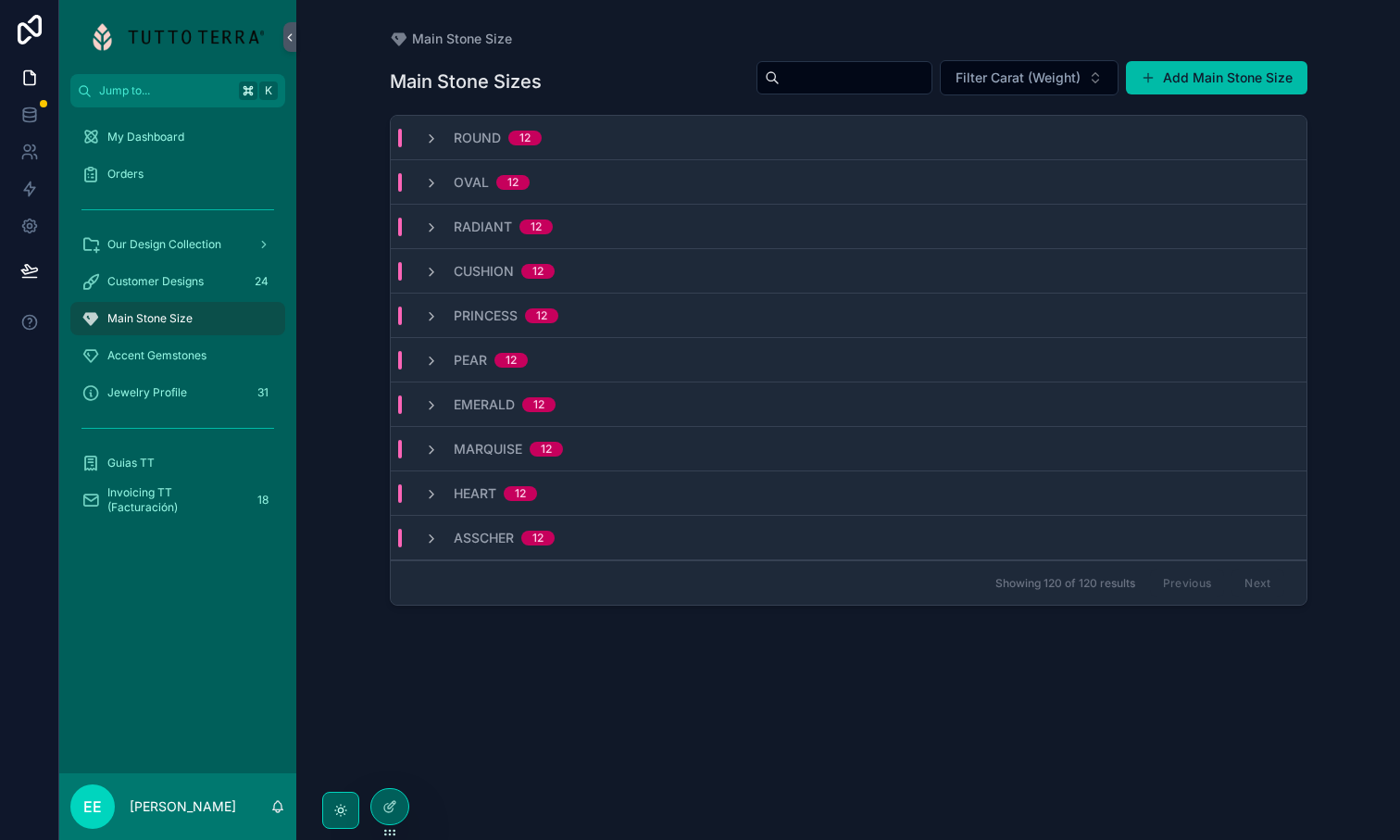
click at [434, 319] on icon "scrollable content" at bounding box center [431, 316] width 15 height 15
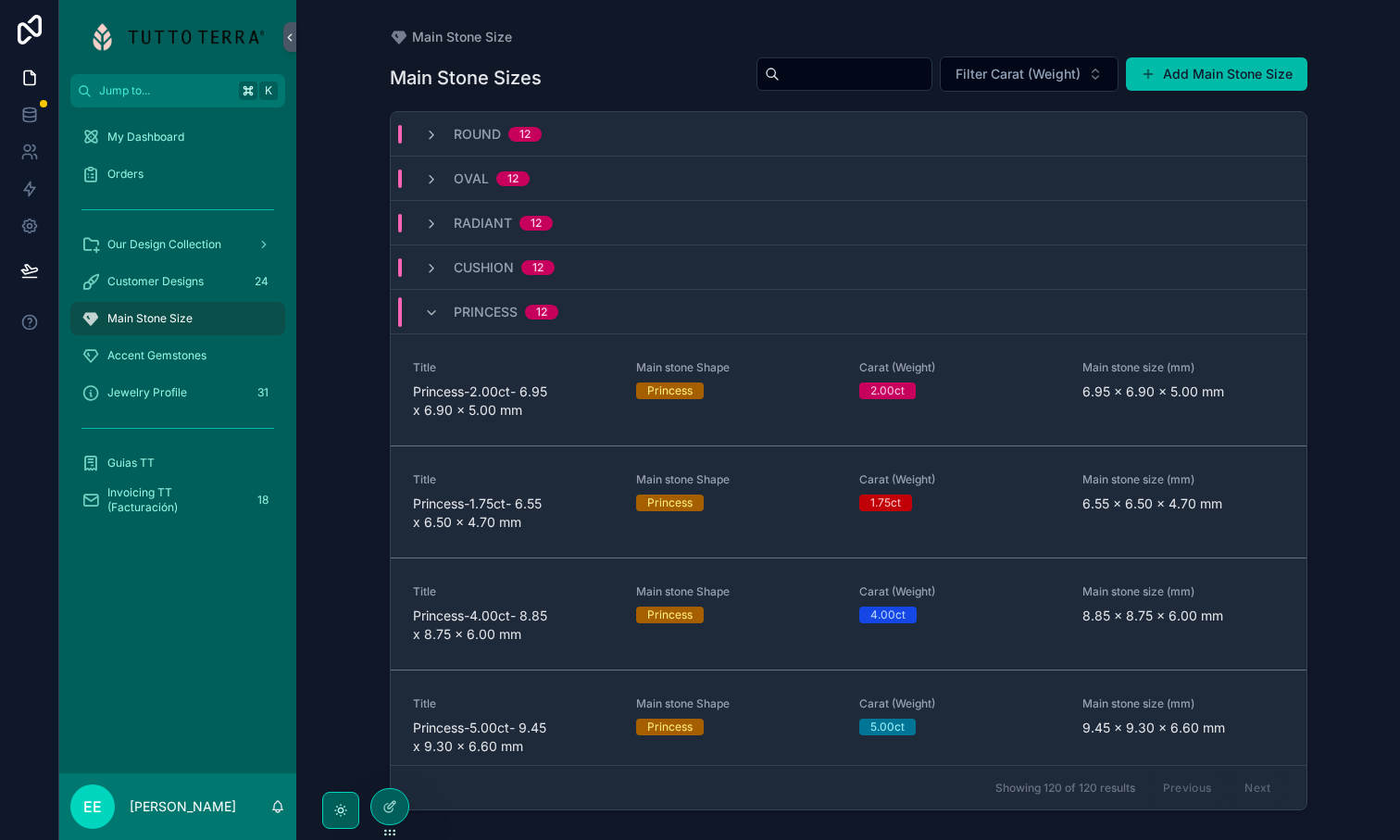
click at [434, 319] on div "Princess 12" at bounding box center [491, 313] width 134 height 30
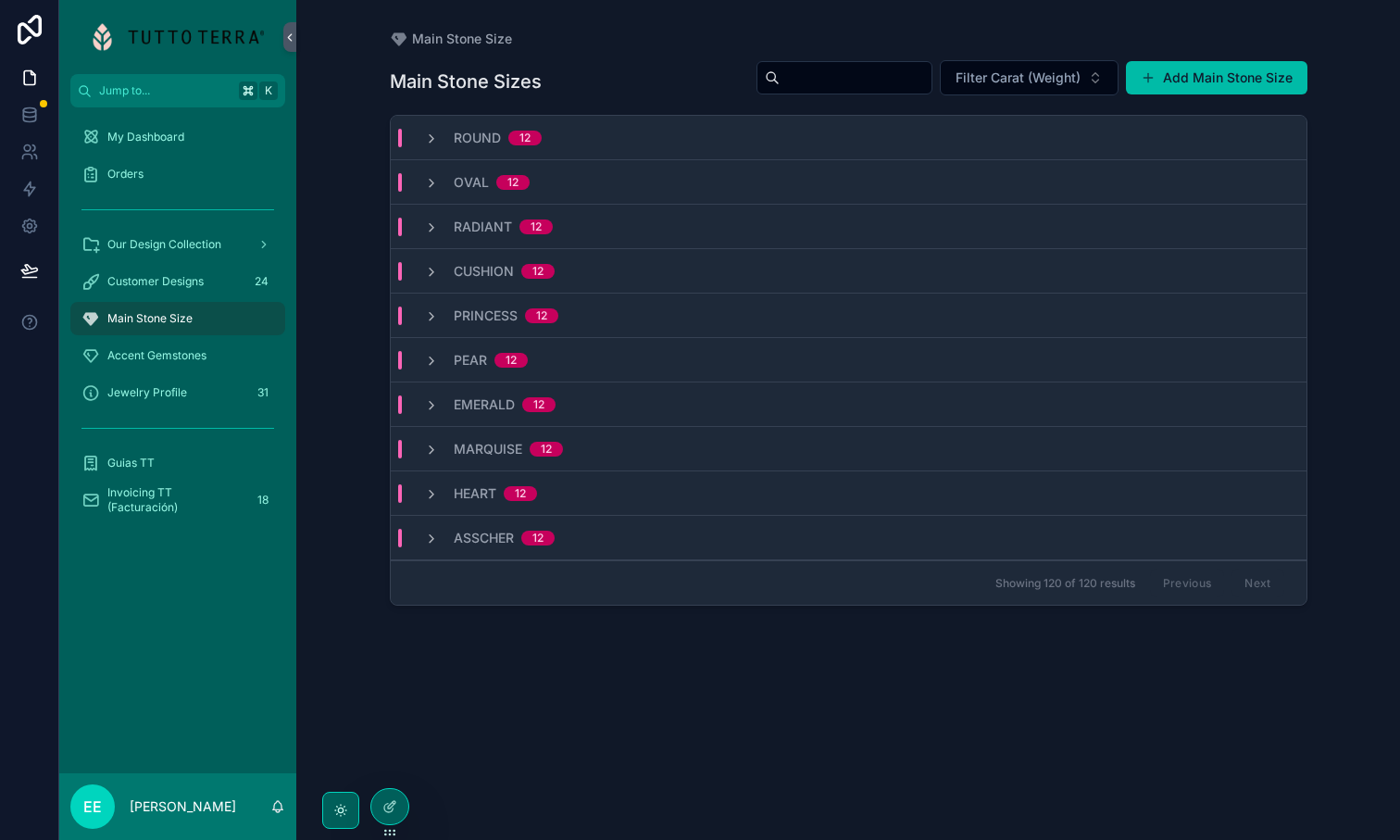
click at [433, 359] on icon "scrollable content" at bounding box center [431, 361] width 15 height 15
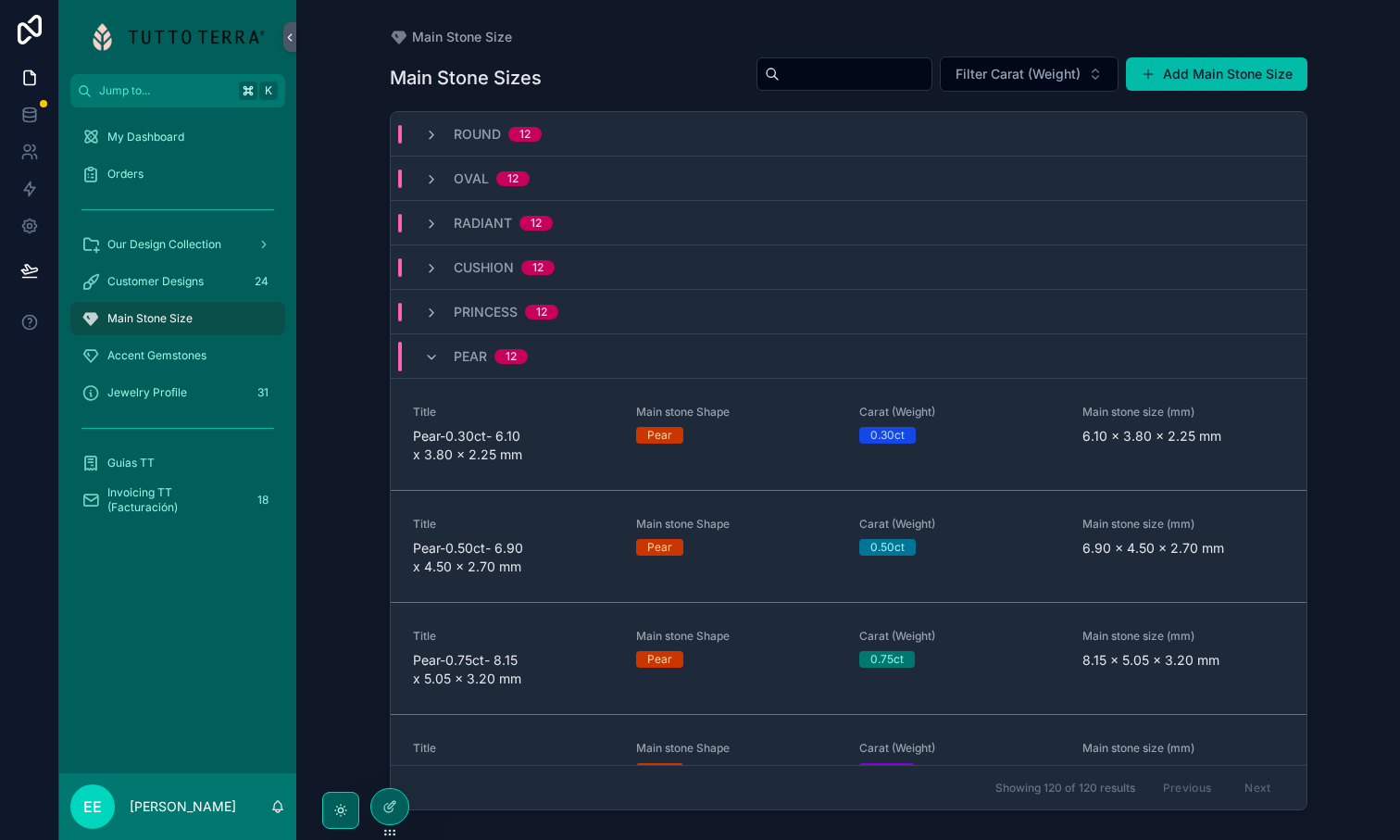
click at [433, 359] on icon "scrollable content" at bounding box center [431, 357] width 15 height 15
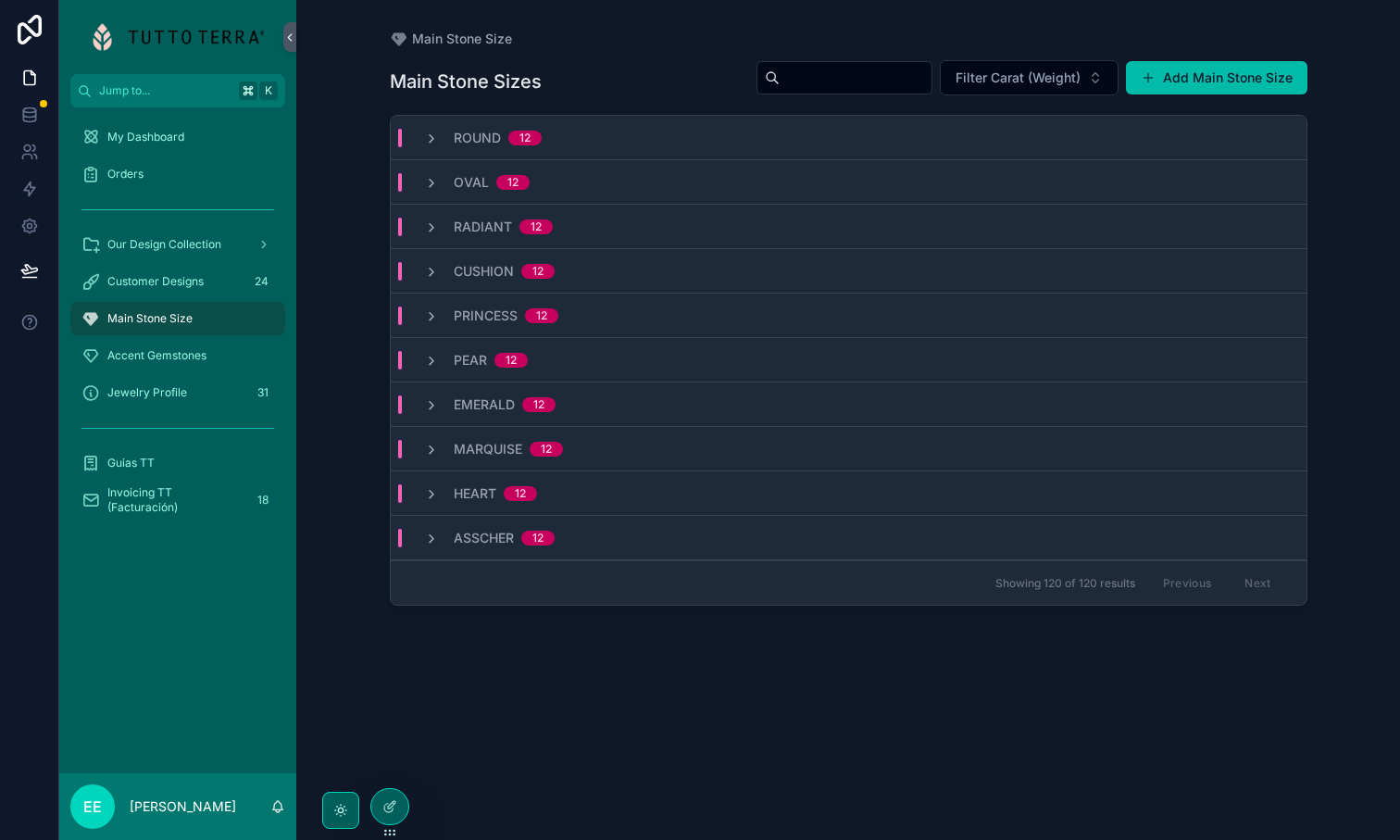
click at [437, 402] on icon "scrollable content" at bounding box center [431, 406] width 15 height 15
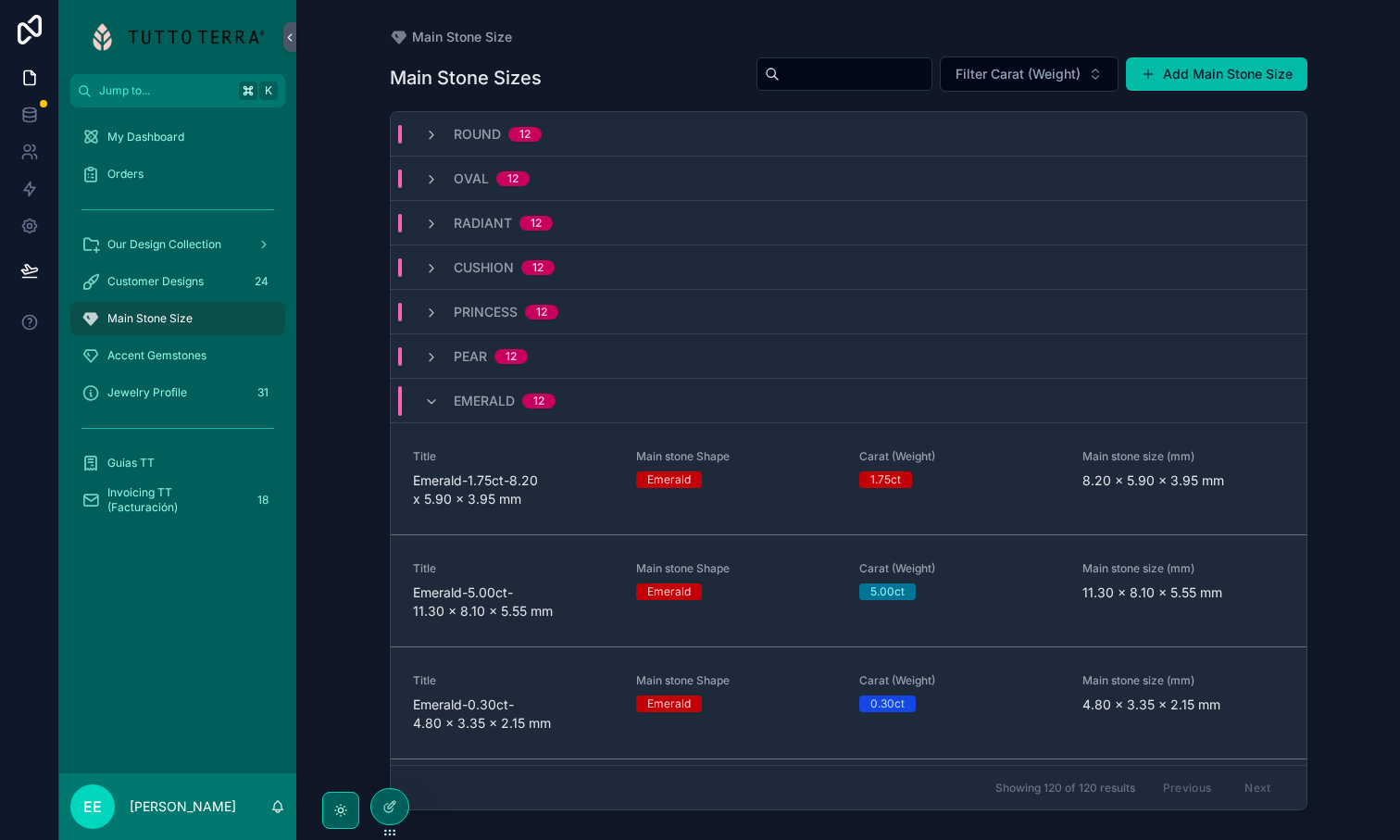
click at [437, 402] on icon "scrollable content" at bounding box center [431, 402] width 15 height 15
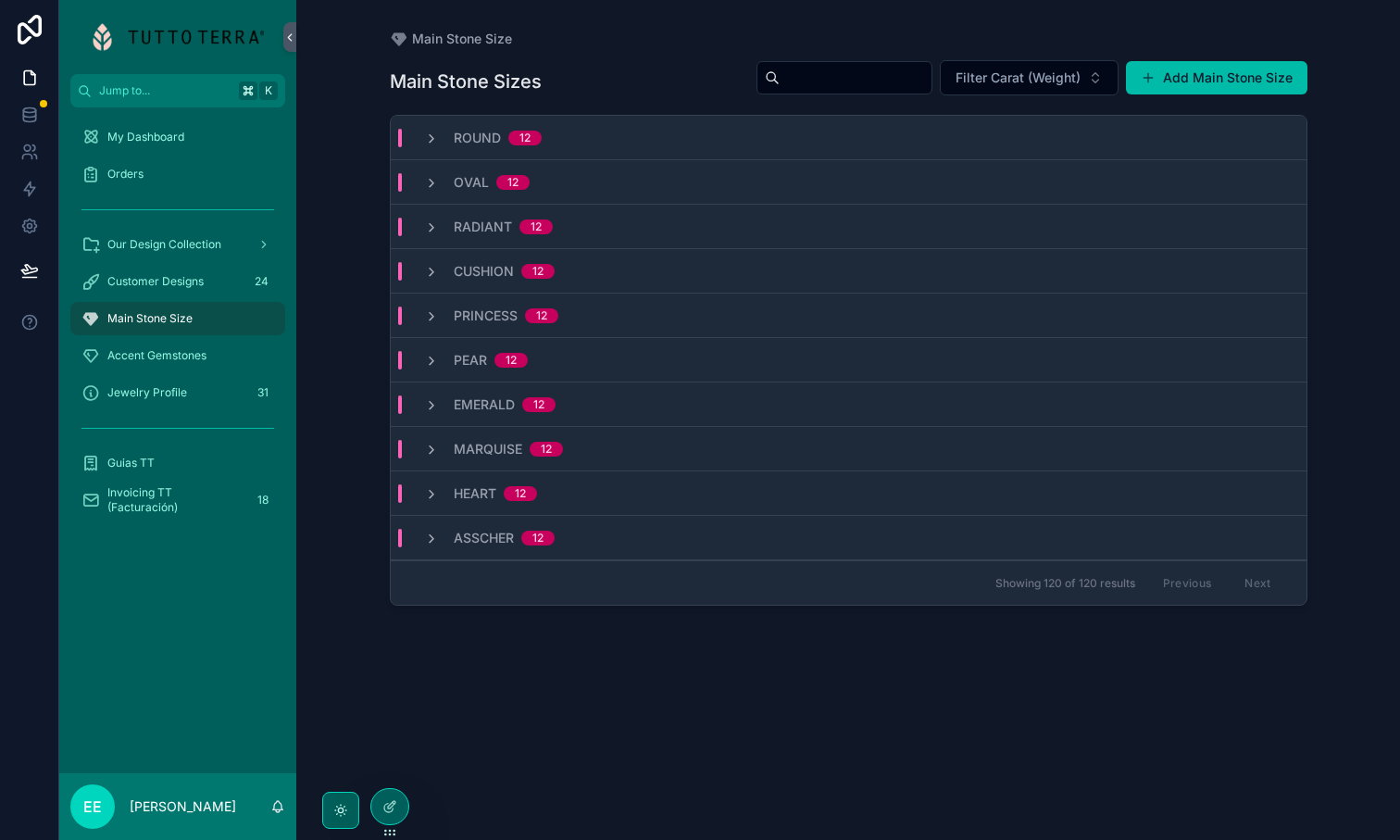
click at [438, 447] on icon "scrollable content" at bounding box center [431, 450] width 15 height 15
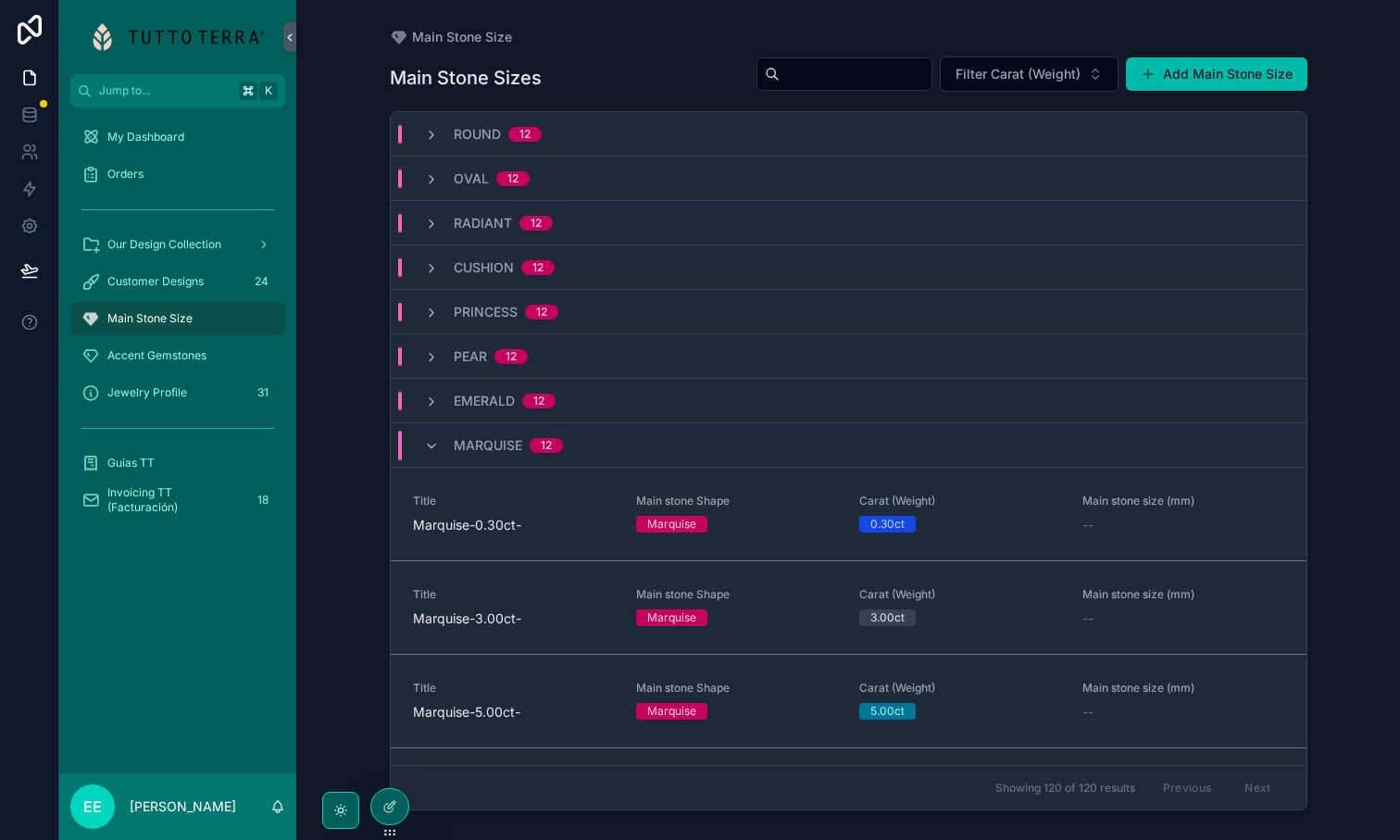
click at [432, 445] on icon "scrollable content" at bounding box center [431, 446] width 15 height 15
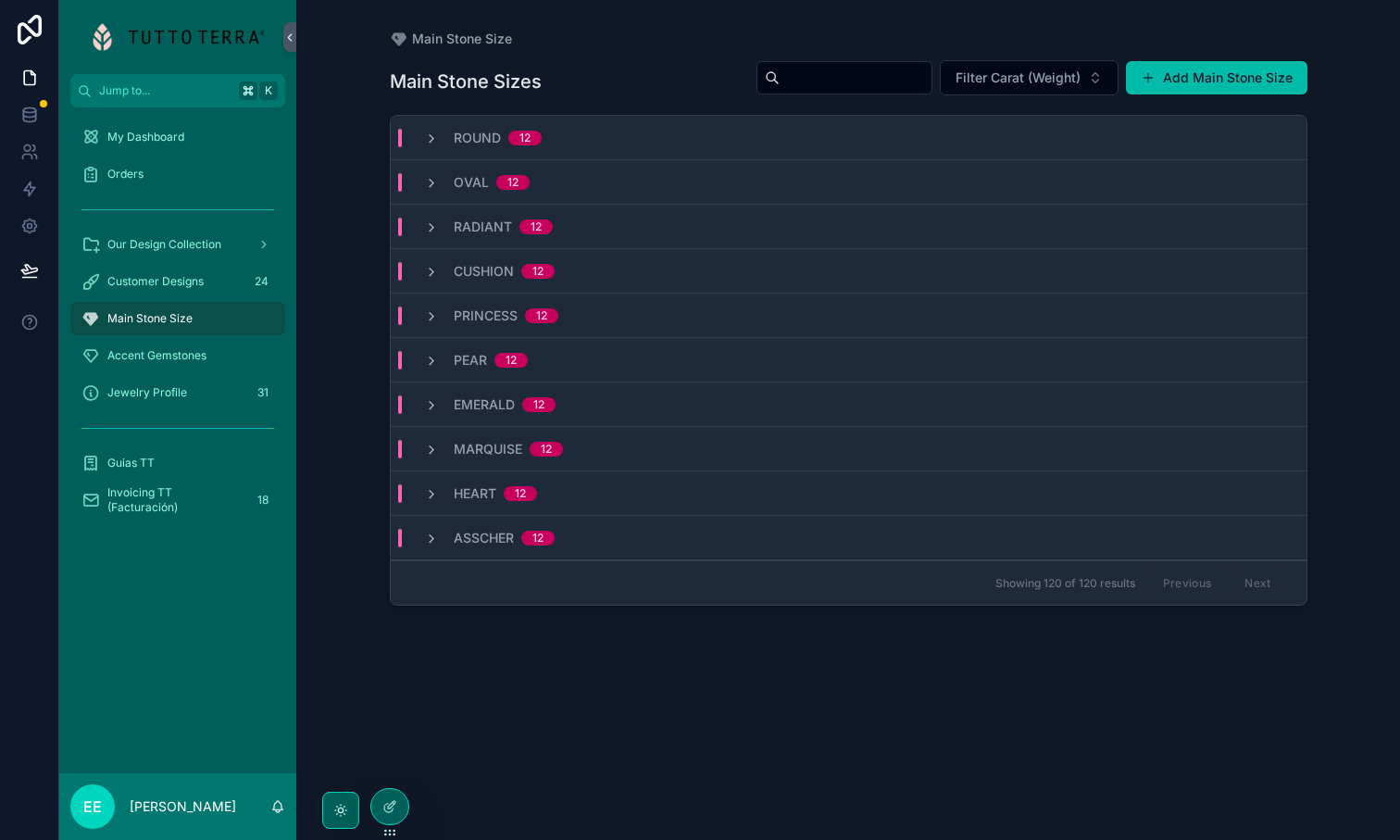
click at [438, 495] on icon "scrollable content" at bounding box center [431, 495] width 15 height 15
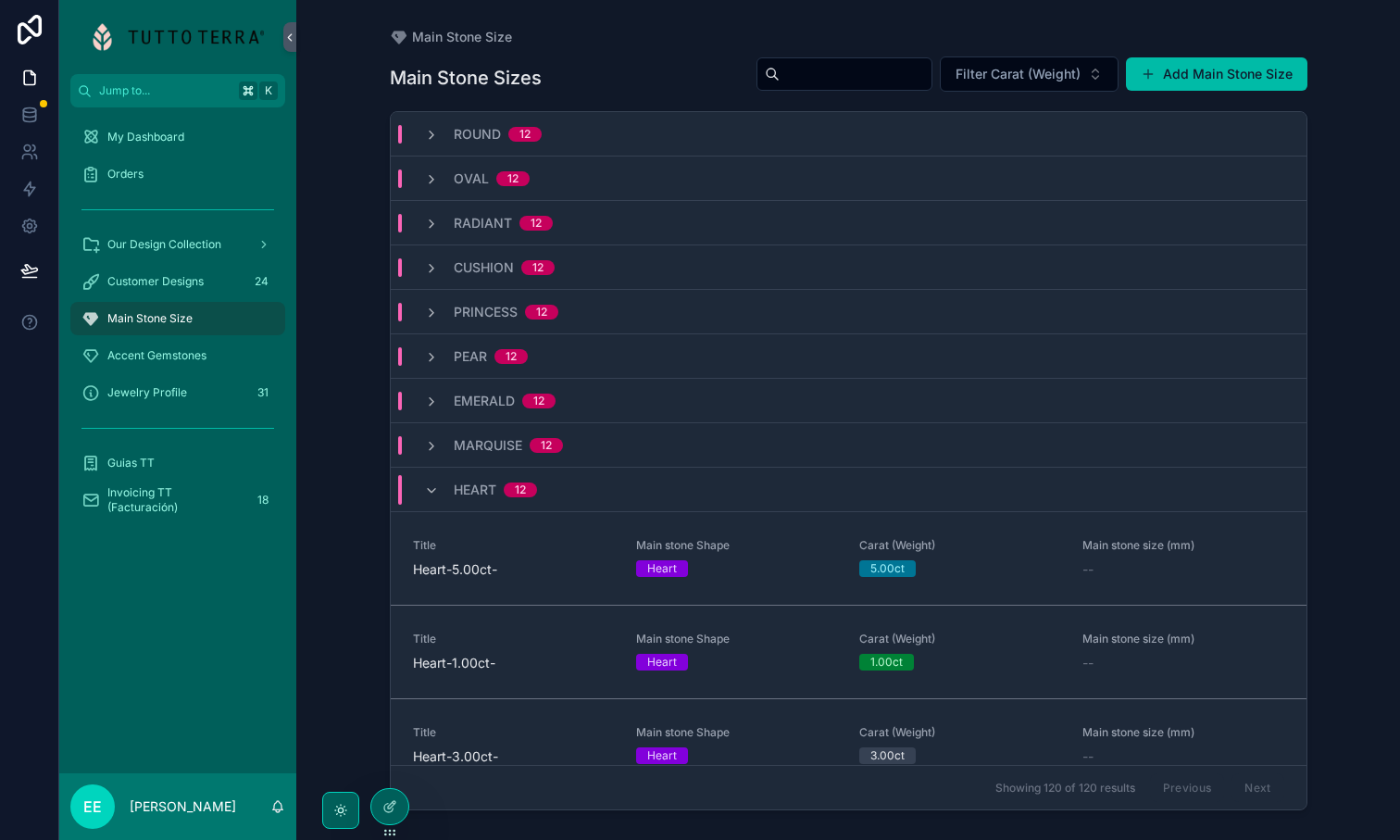
click at [433, 492] on icon "scrollable content" at bounding box center [431, 491] width 15 height 15
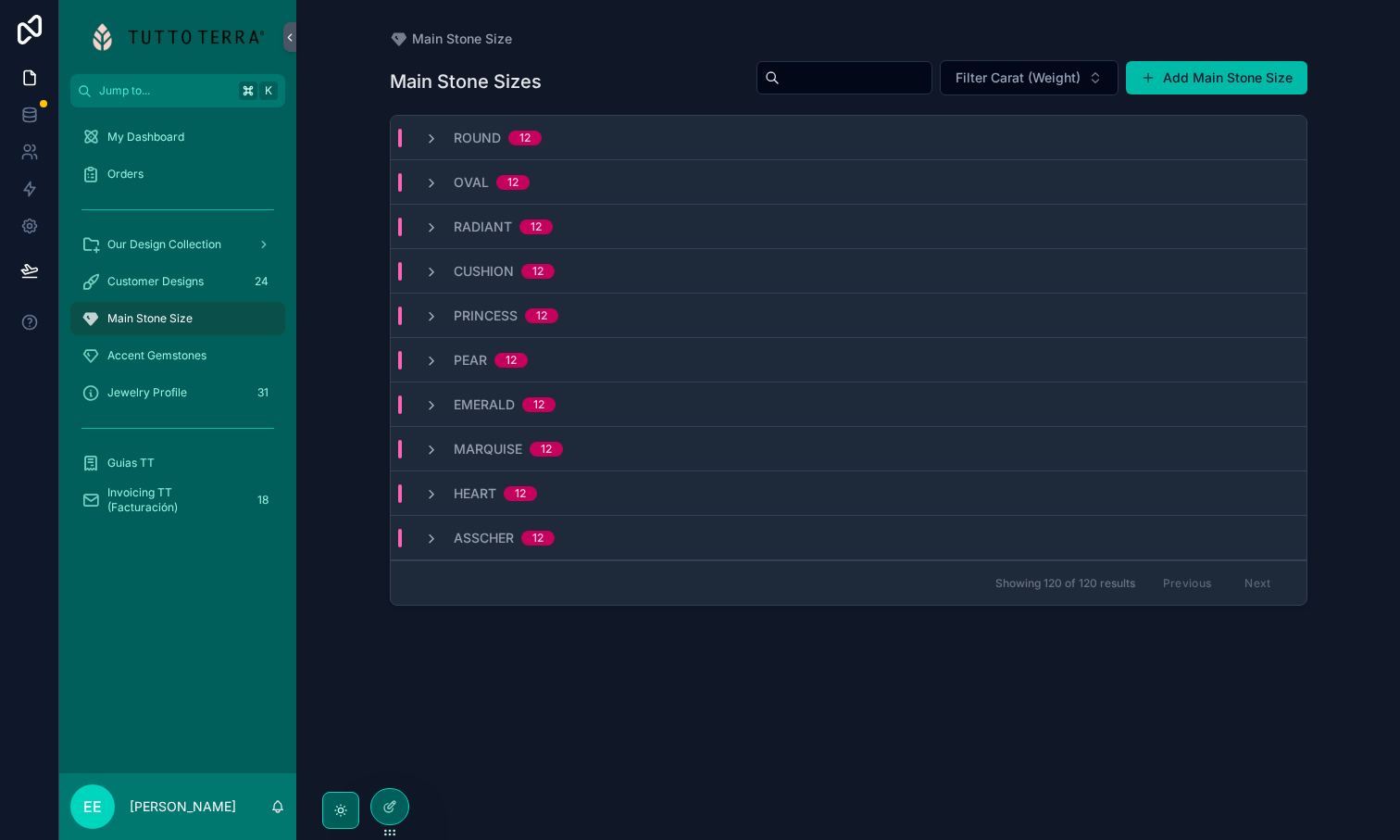
click at [425, 527] on div "Asscher 12" at bounding box center [848, 539] width 916 height 45
